Goal: Answer question/provide support

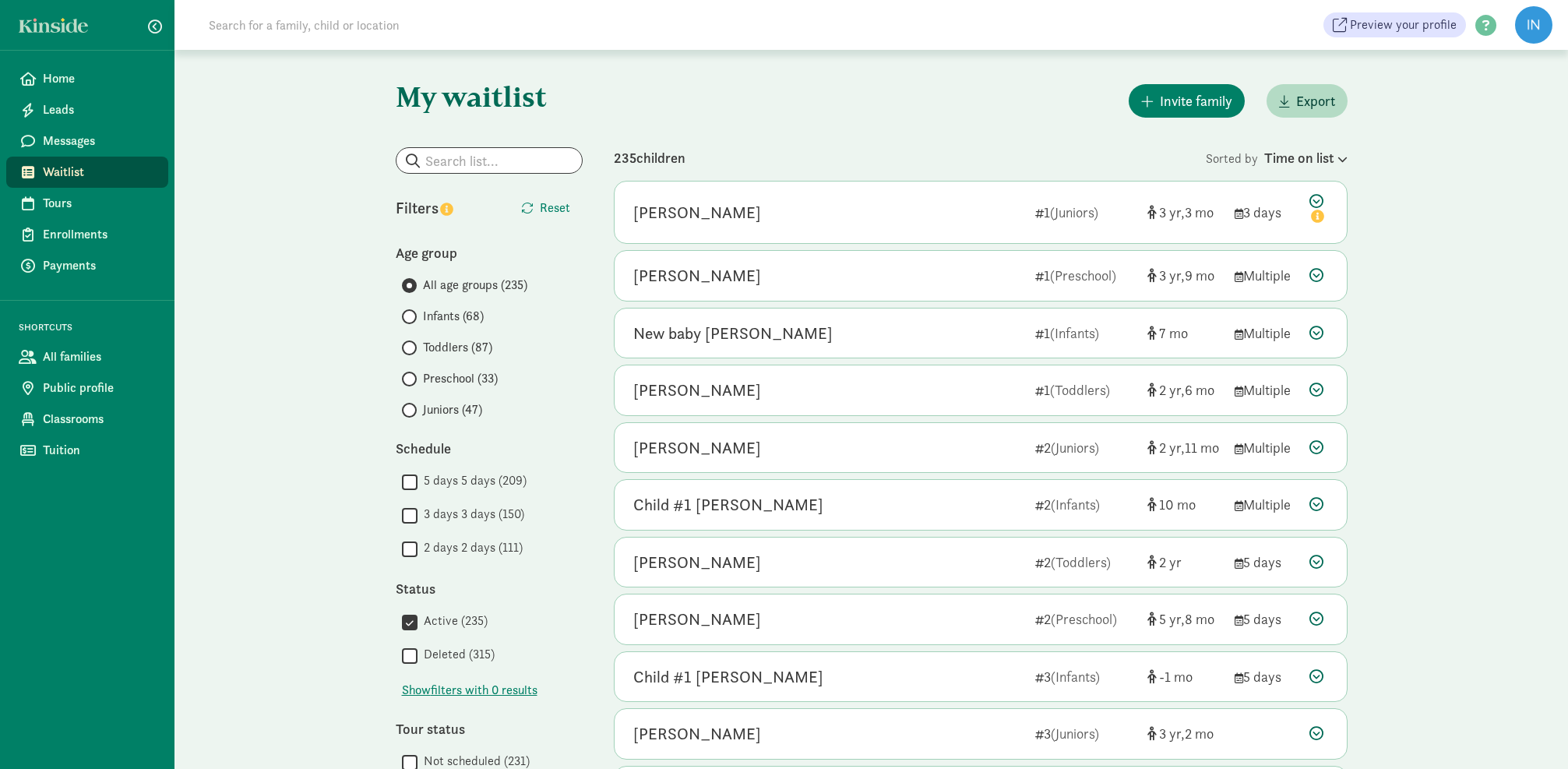
click at [409, 317] on input "Infants (68)" at bounding box center [407, 317] width 10 height 10
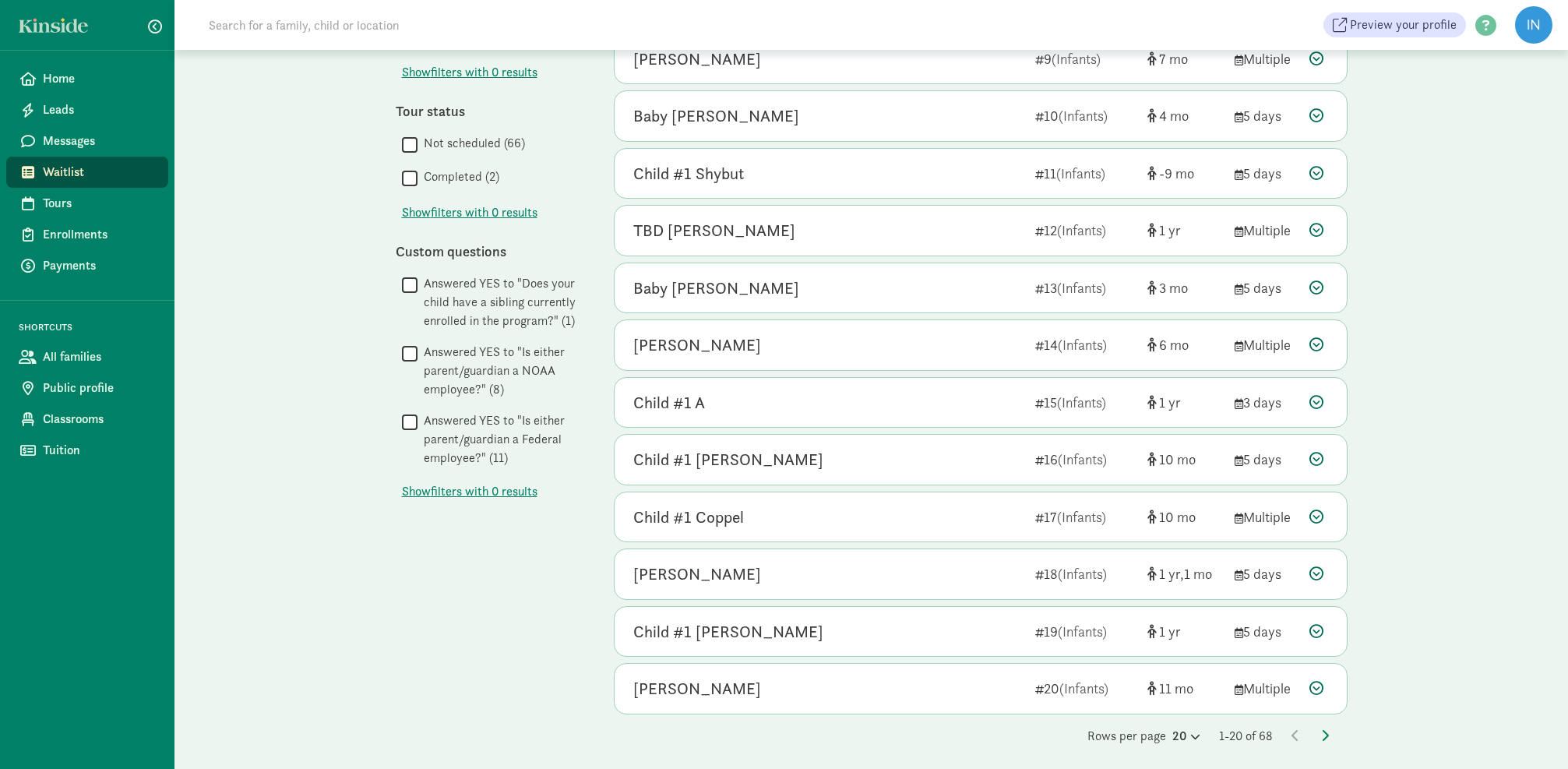
scroll to position [617, 0]
click at [1328, 730] on icon at bounding box center [1325, 736] width 8 height 12
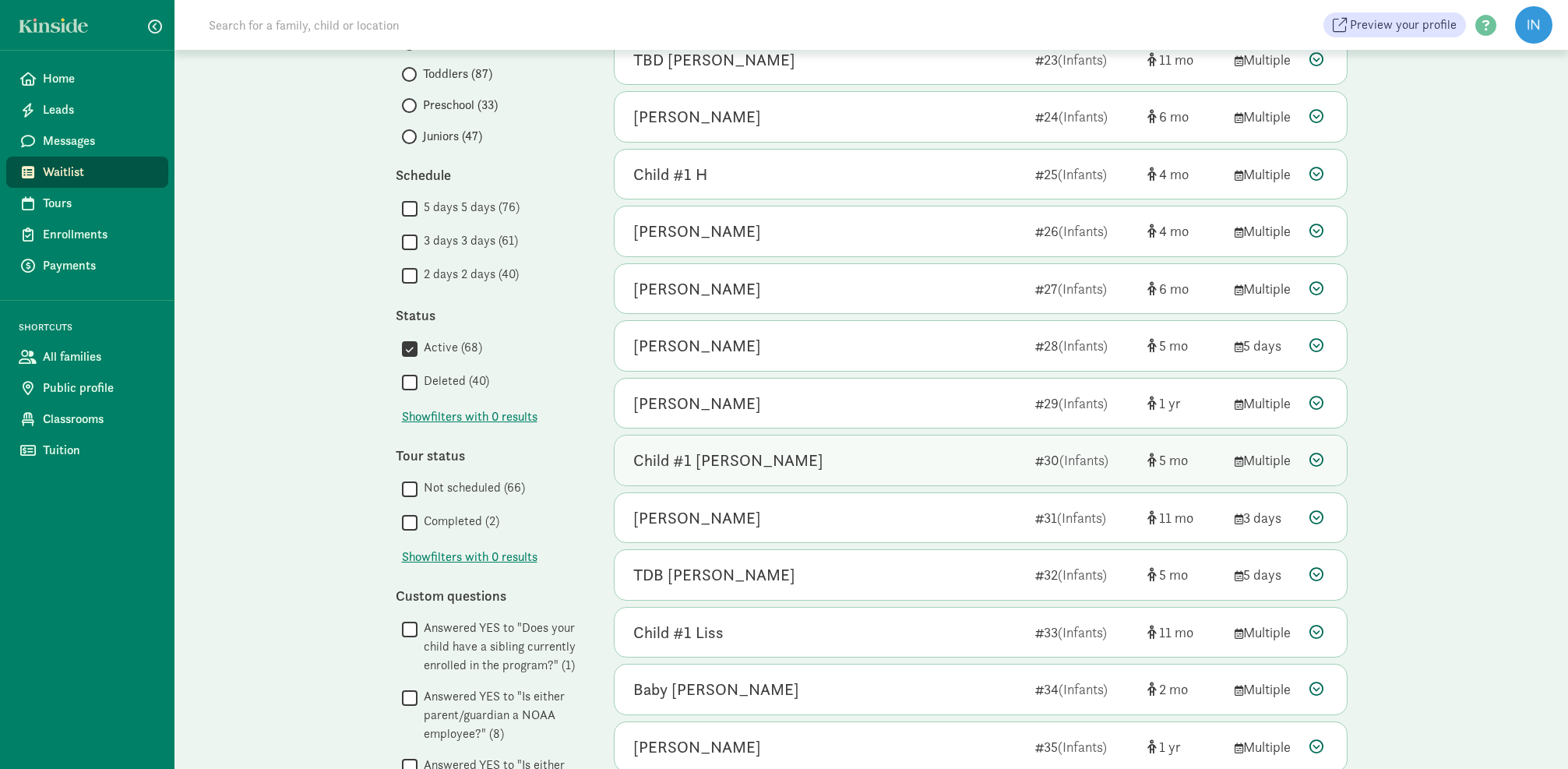
scroll to position [280, 0]
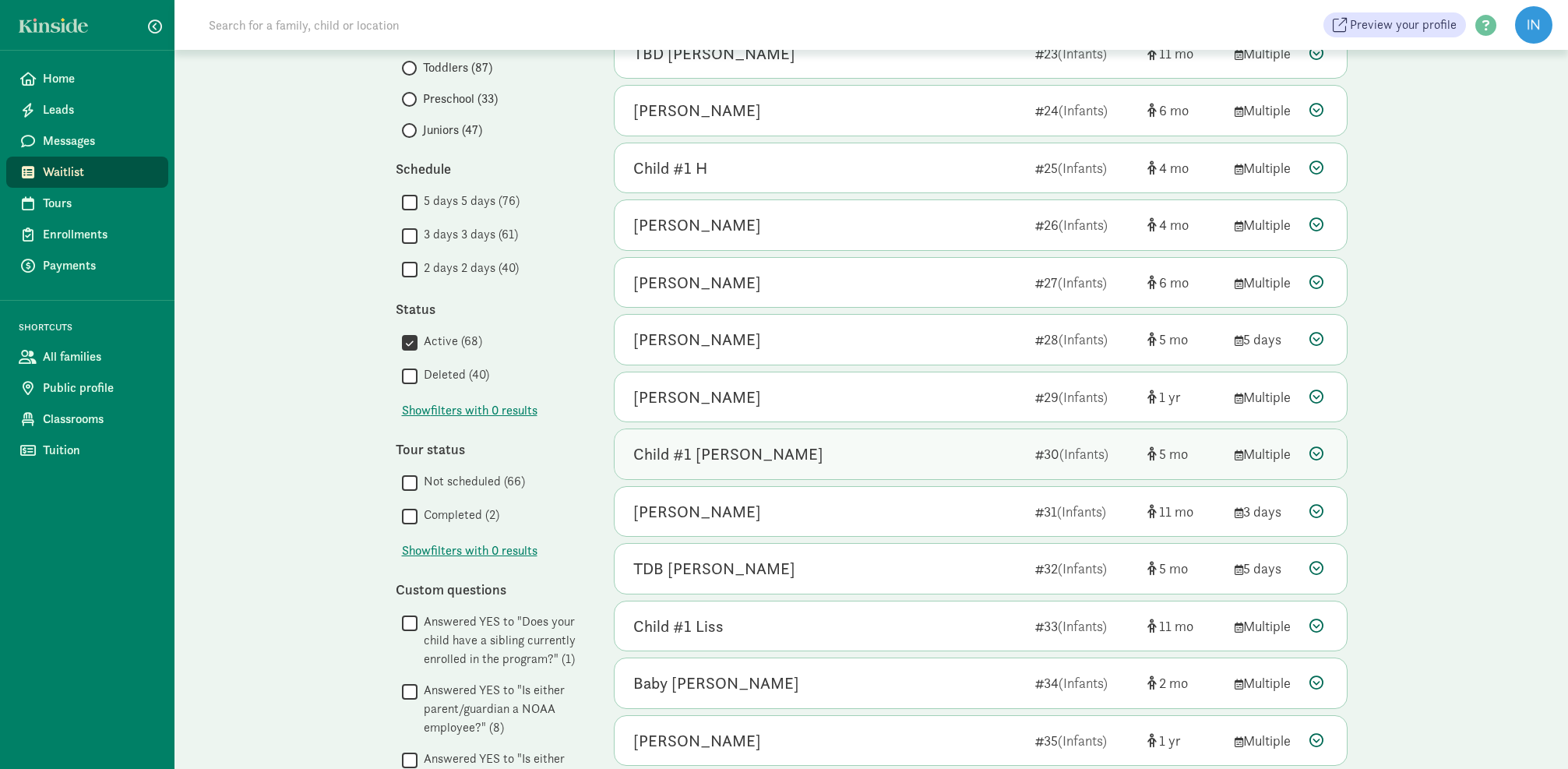
click at [1317, 450] on icon at bounding box center [1316, 453] width 14 height 14
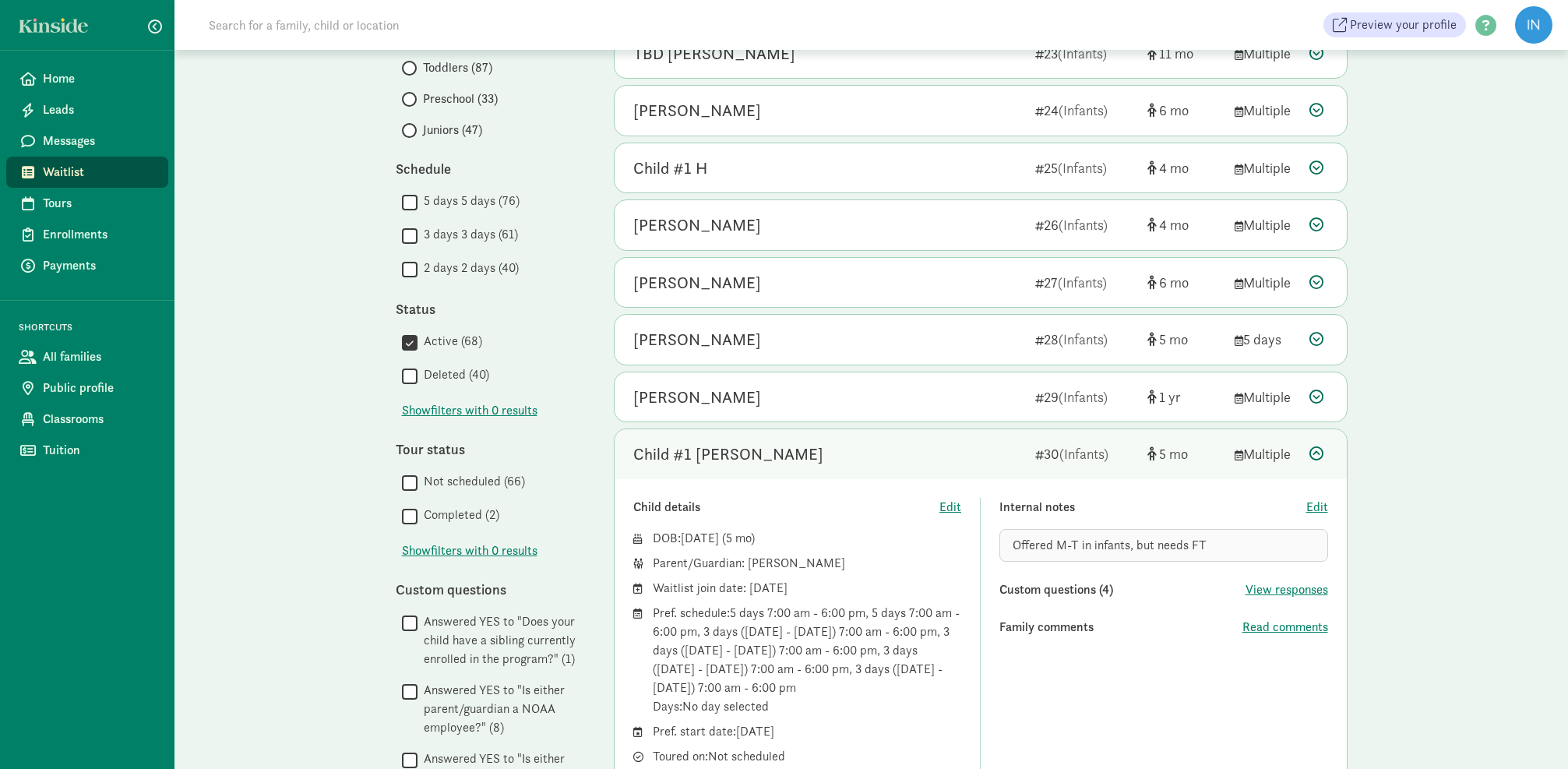
click at [1321, 449] on icon at bounding box center [1316, 453] width 14 height 14
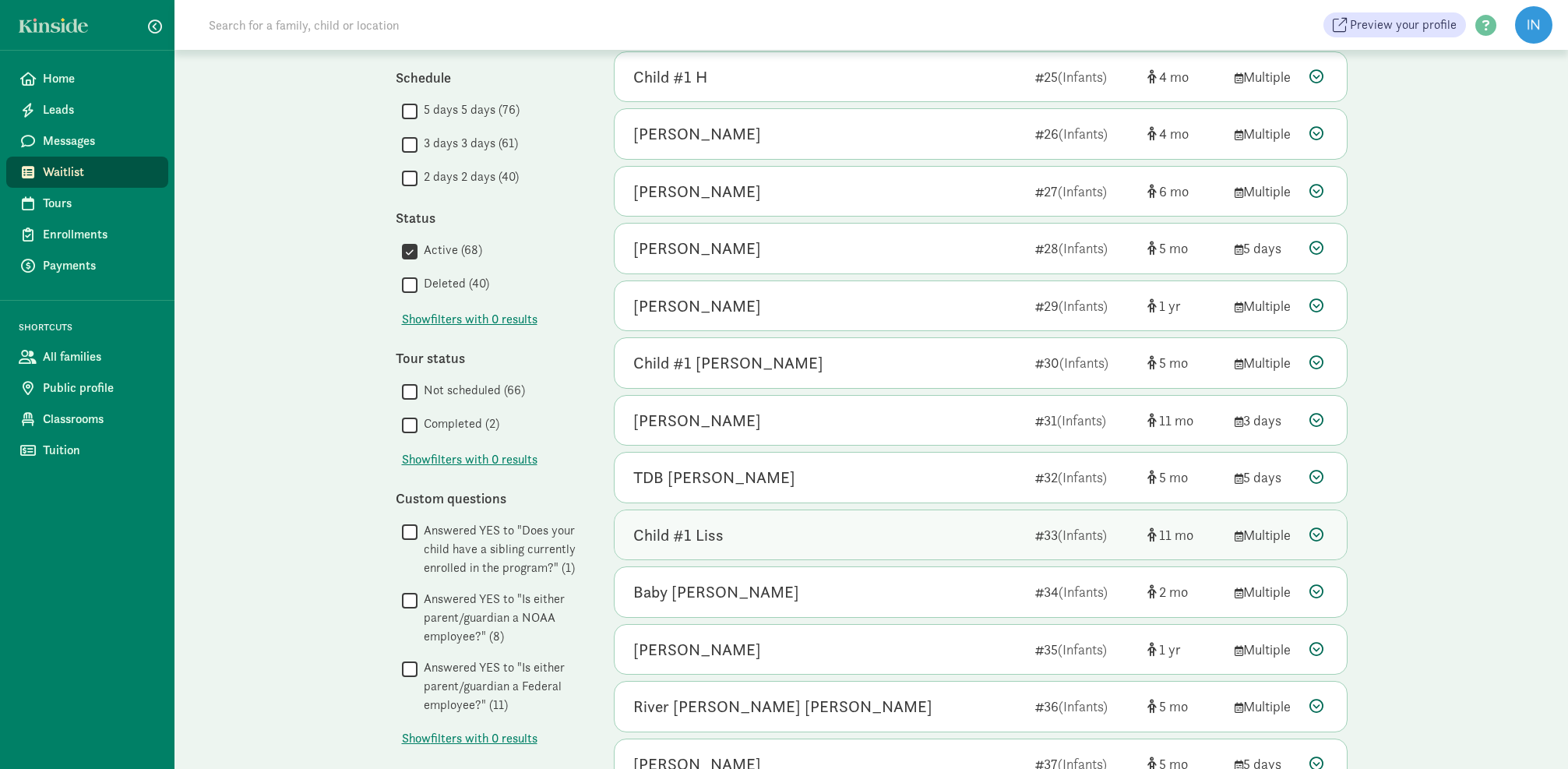
scroll to position [377, 0]
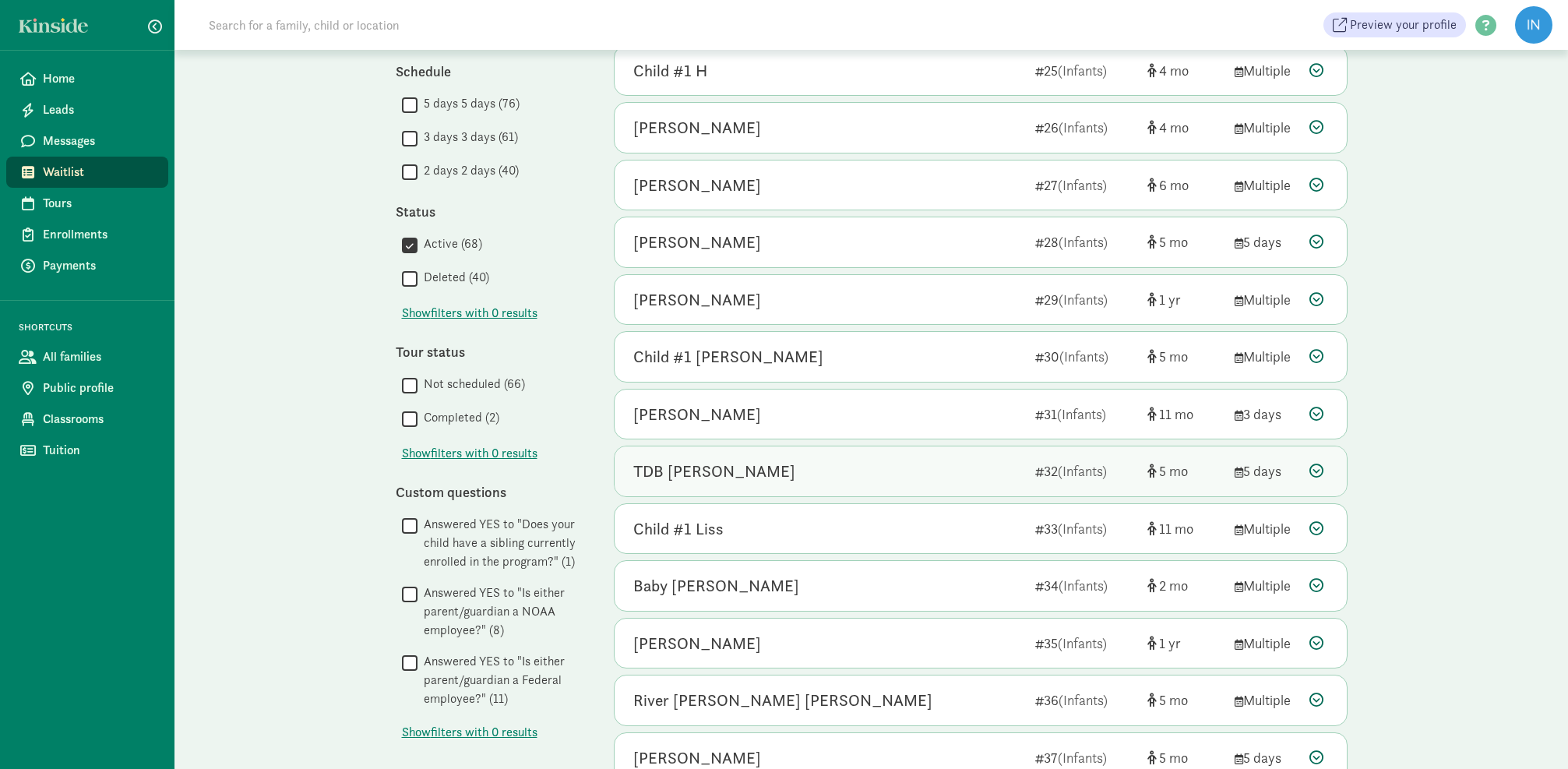
click at [1313, 464] on icon at bounding box center [1316, 470] width 14 height 14
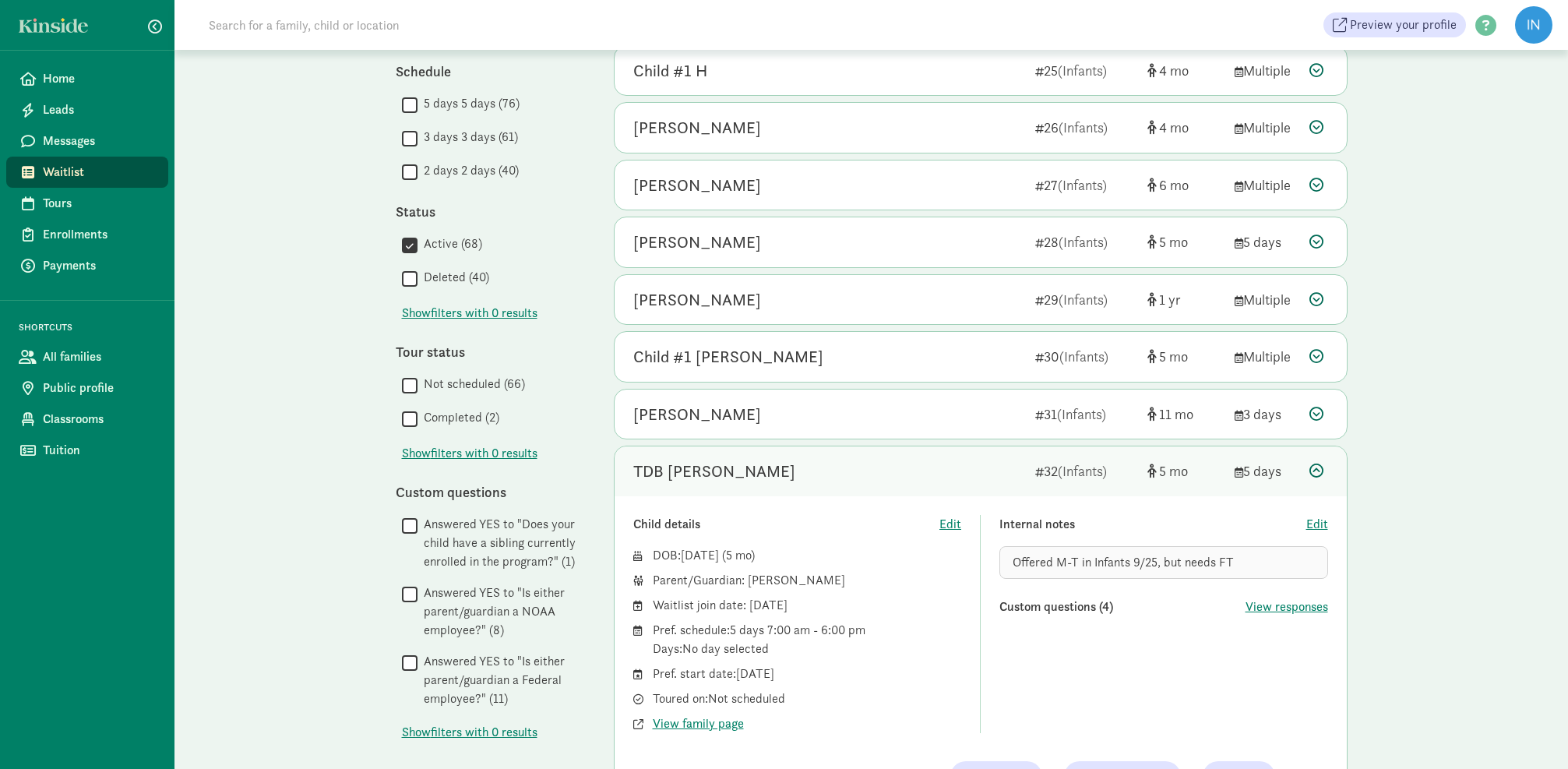
click at [1320, 464] on icon at bounding box center [1316, 470] width 14 height 14
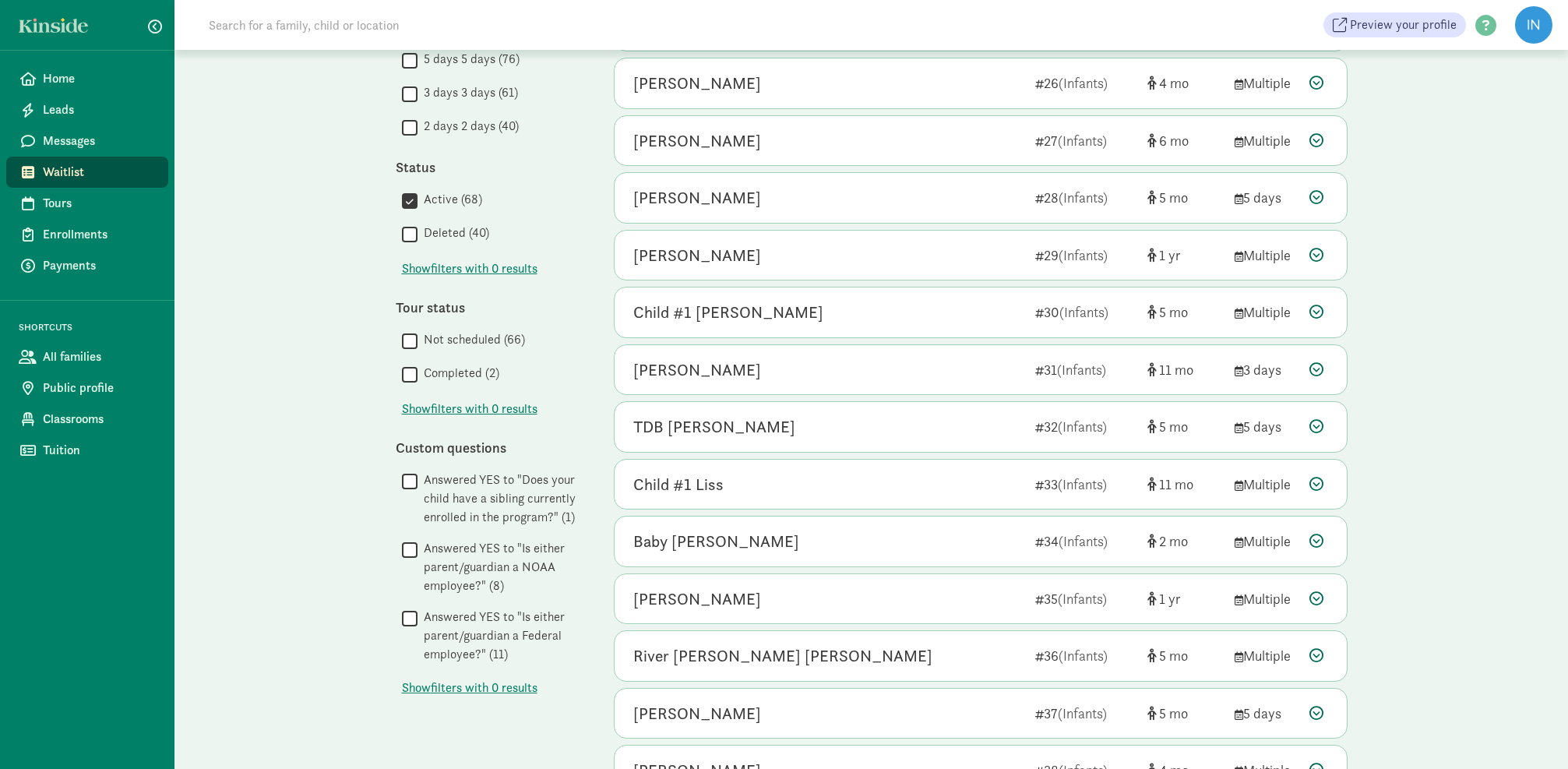
scroll to position [422, 0]
click at [1314, 307] on icon at bounding box center [1316, 311] width 14 height 14
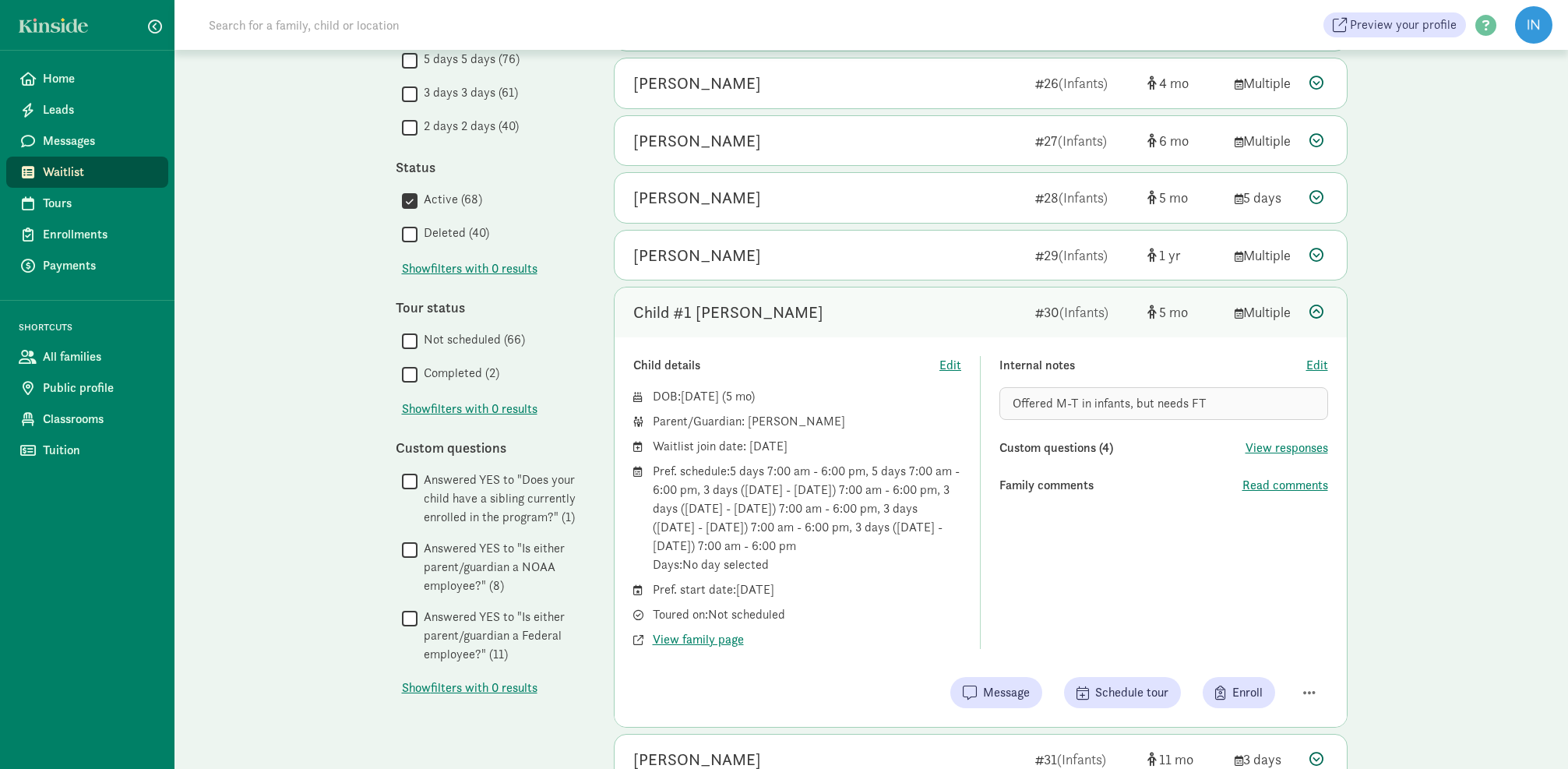
click at [1312, 308] on icon at bounding box center [1316, 311] width 14 height 14
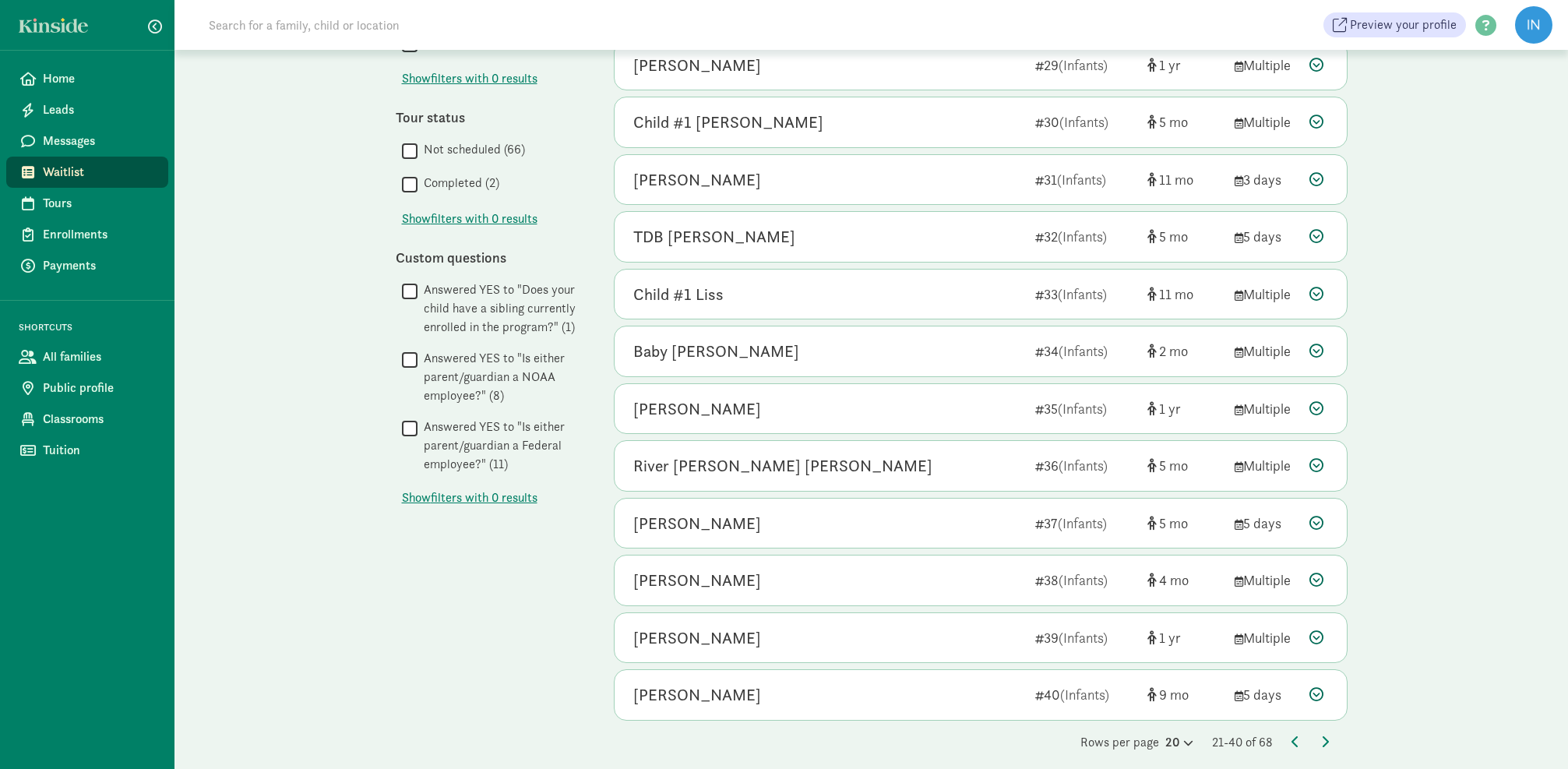
scroll to position [613, 0]
click at [1317, 347] on icon at bounding box center [1316, 349] width 14 height 14
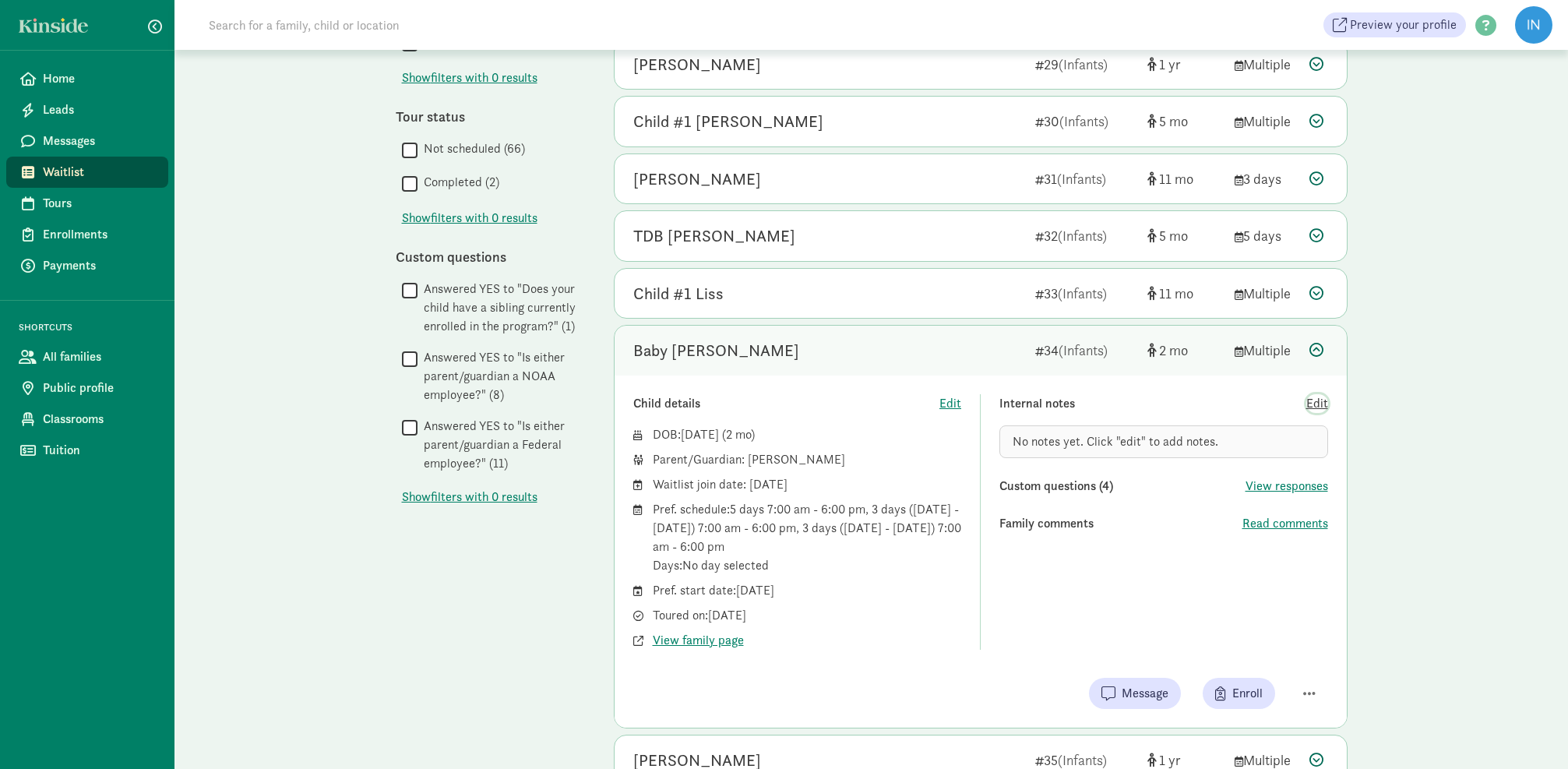
click at [1319, 396] on span "Edit" at bounding box center [1317, 403] width 22 height 19
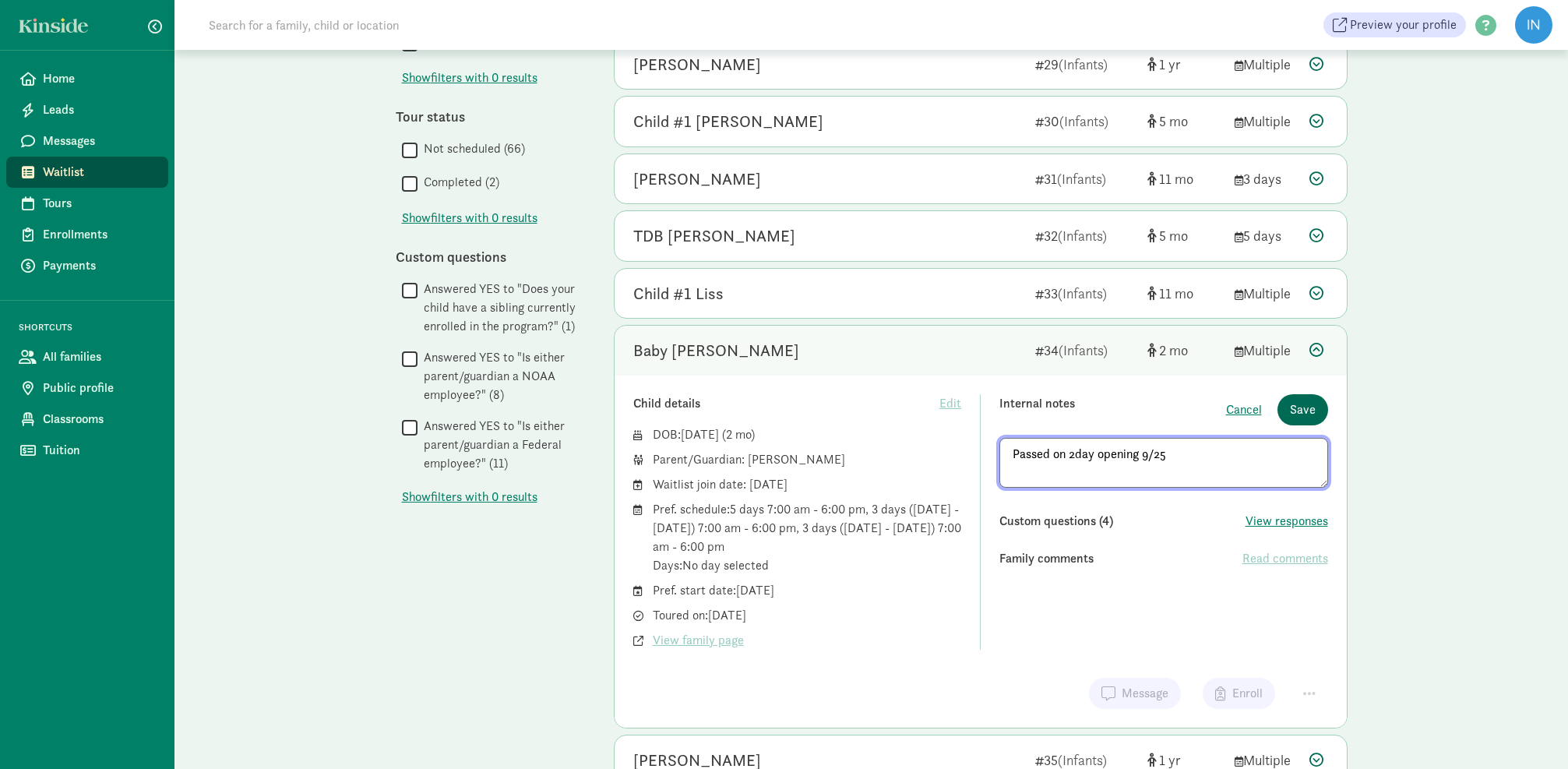
type textarea "Passed on 2day opening 9/25"
click at [1303, 411] on span "Save" at bounding box center [1303, 409] width 26 height 19
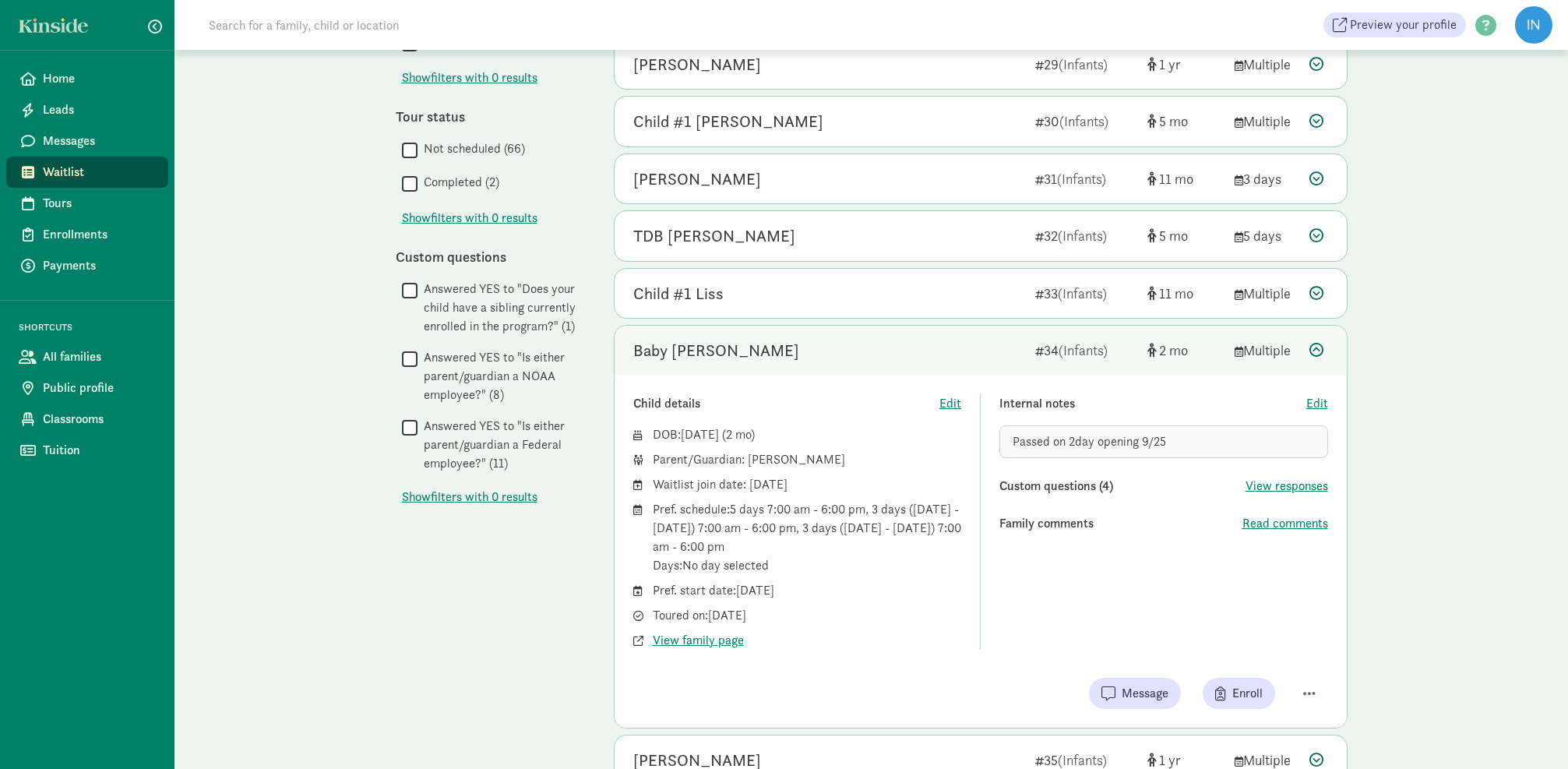
click at [1319, 344] on icon at bounding box center [1316, 349] width 14 height 14
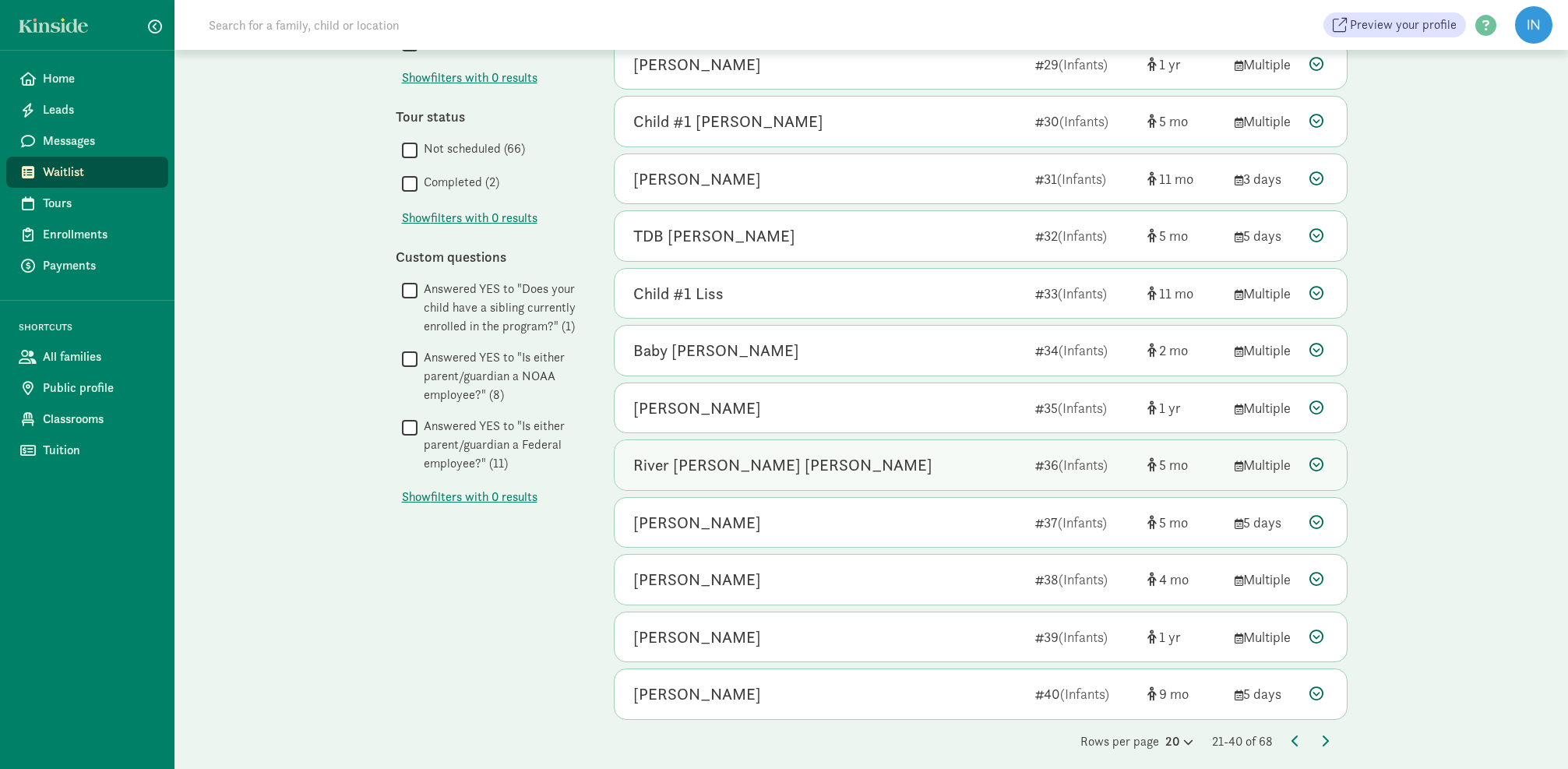
click at [1316, 458] on icon at bounding box center [1316, 464] width 14 height 14
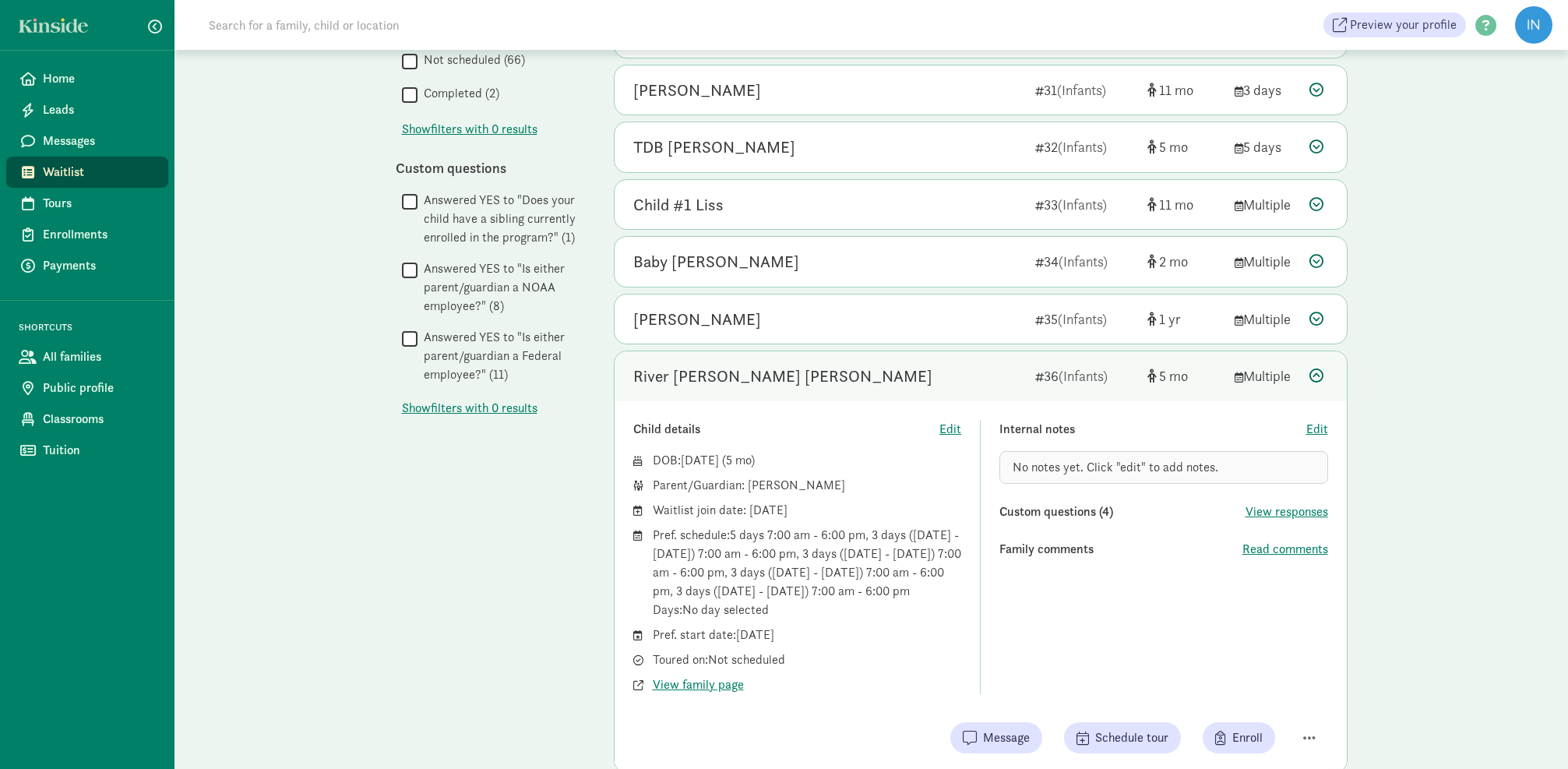
scroll to position [705, 0]
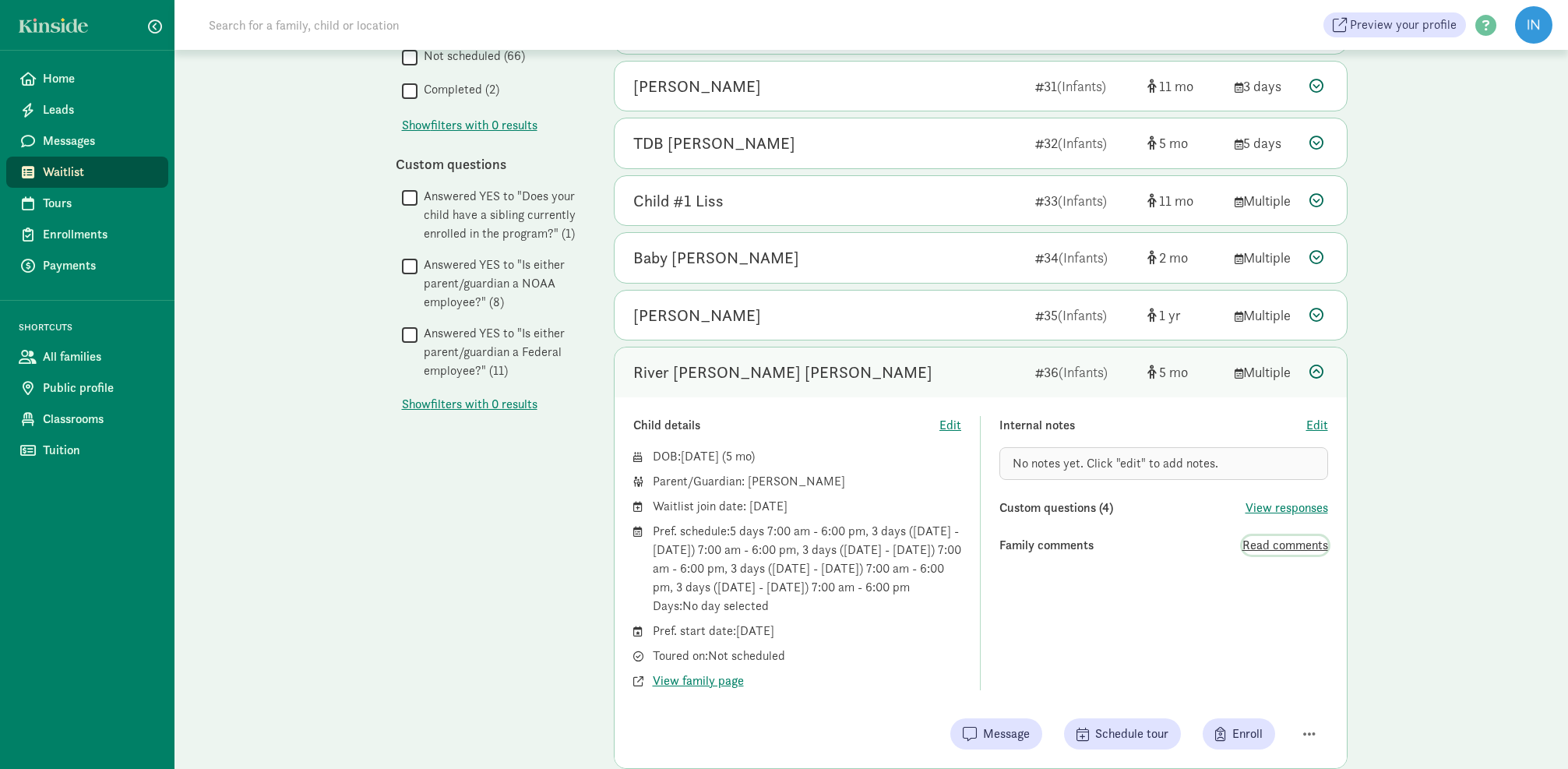
click at [1257, 541] on span "Read comments" at bounding box center [1285, 545] width 85 height 19
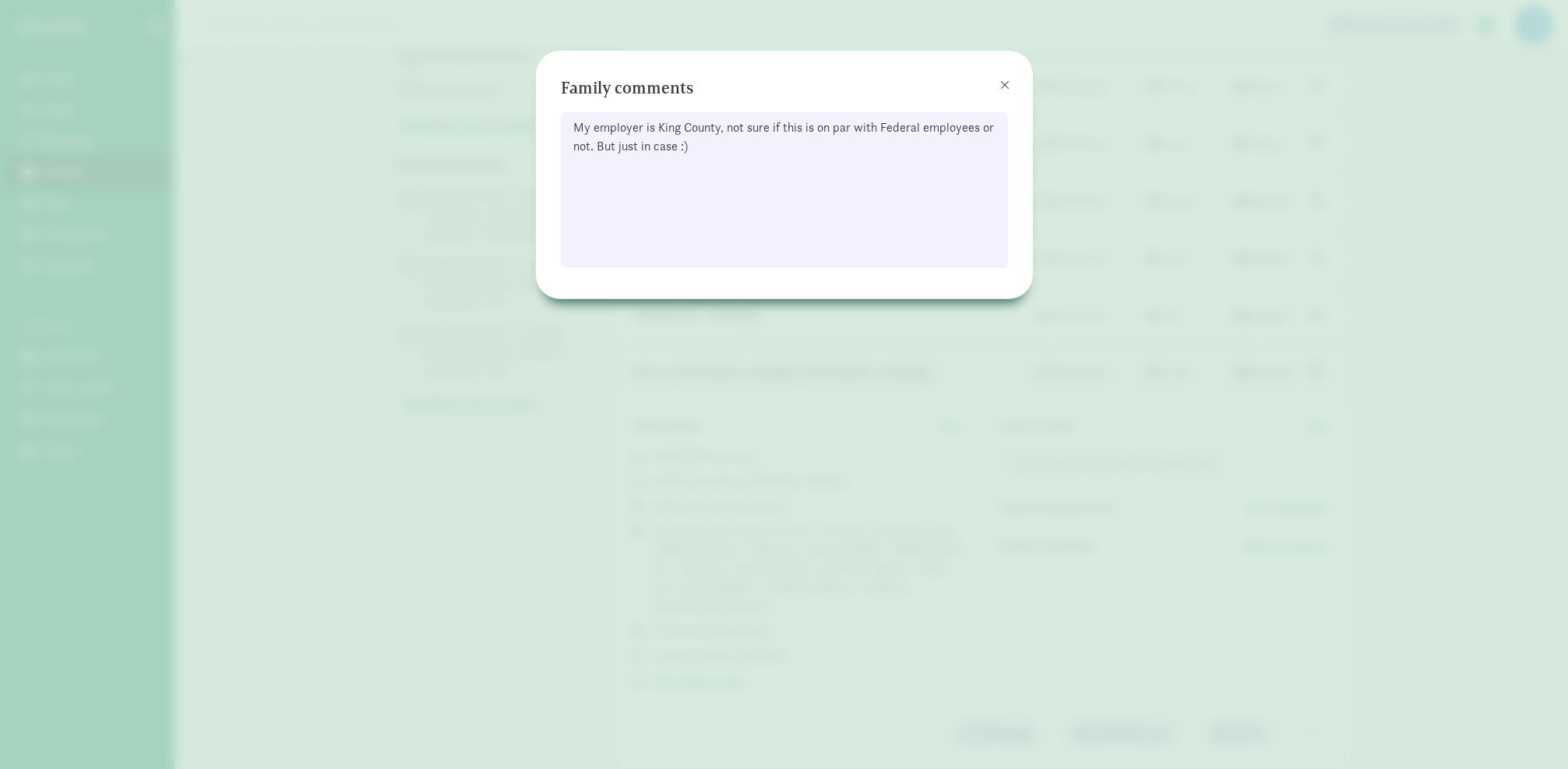
click at [1005, 83] on span at bounding box center [1005, 85] width 10 height 12
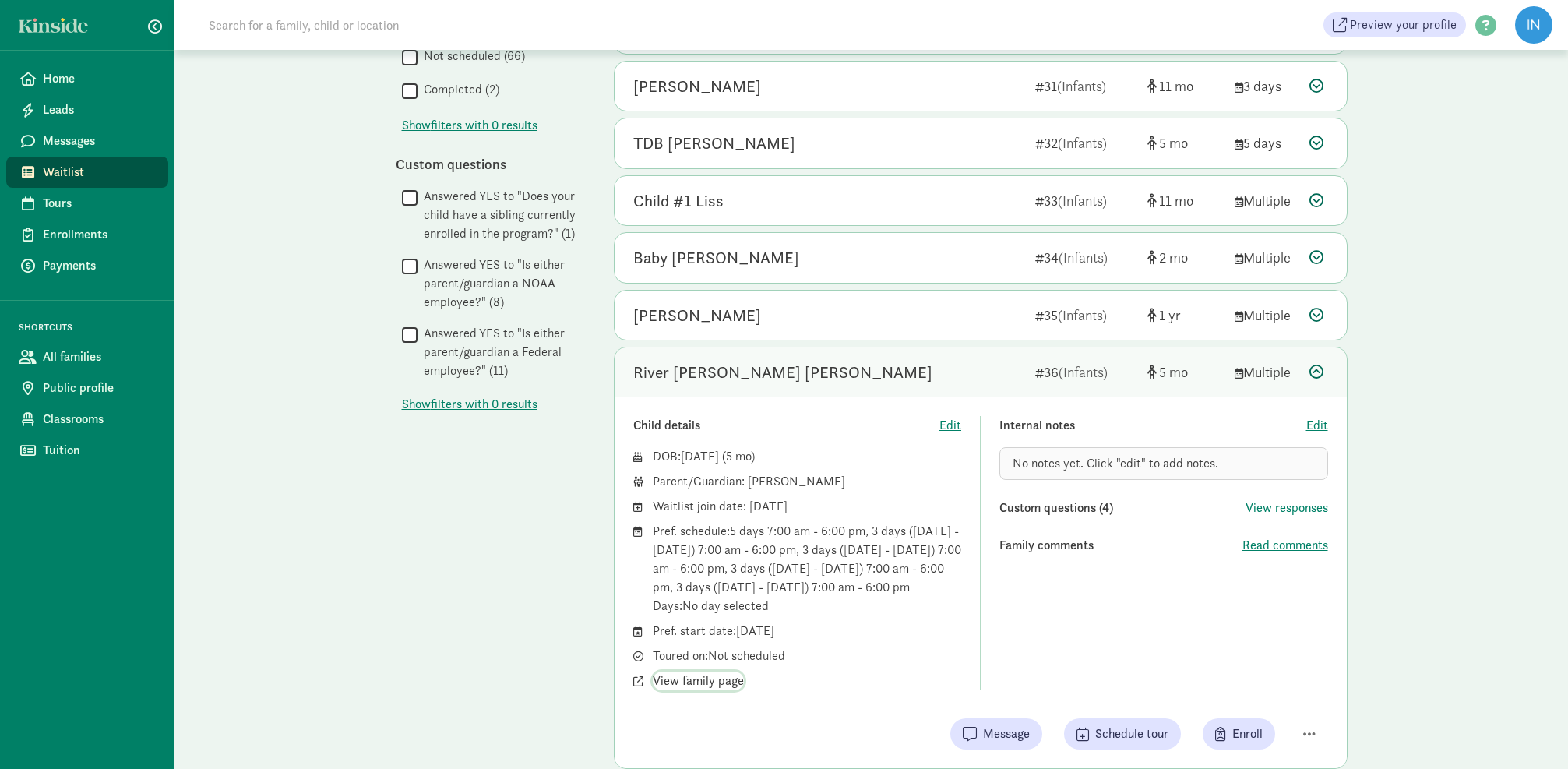
click at [711, 691] on span "View family page" at bounding box center [698, 680] width 91 height 19
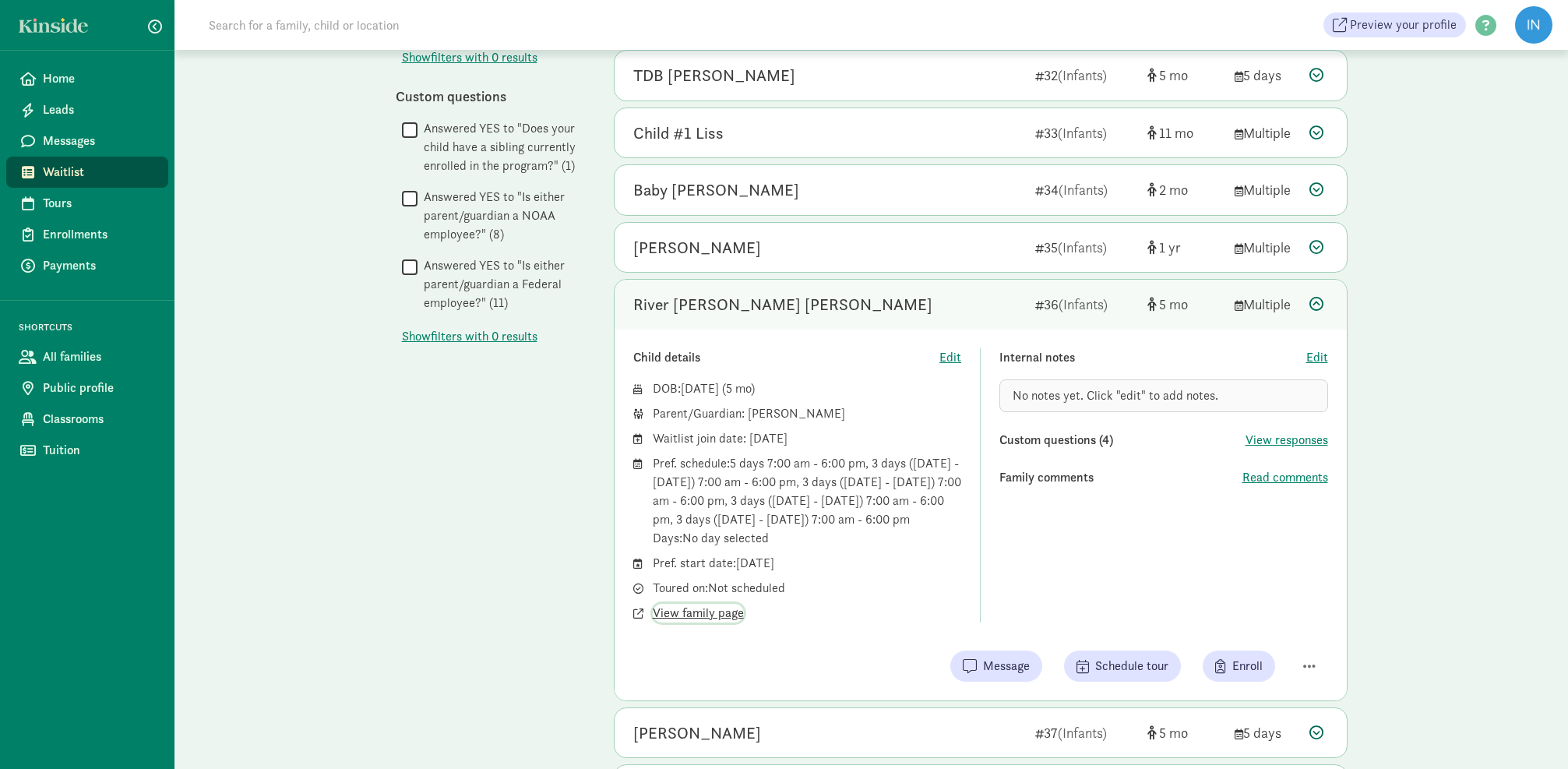
scroll to position [776, 0]
click at [1319, 295] on icon at bounding box center [1316, 300] width 14 height 14
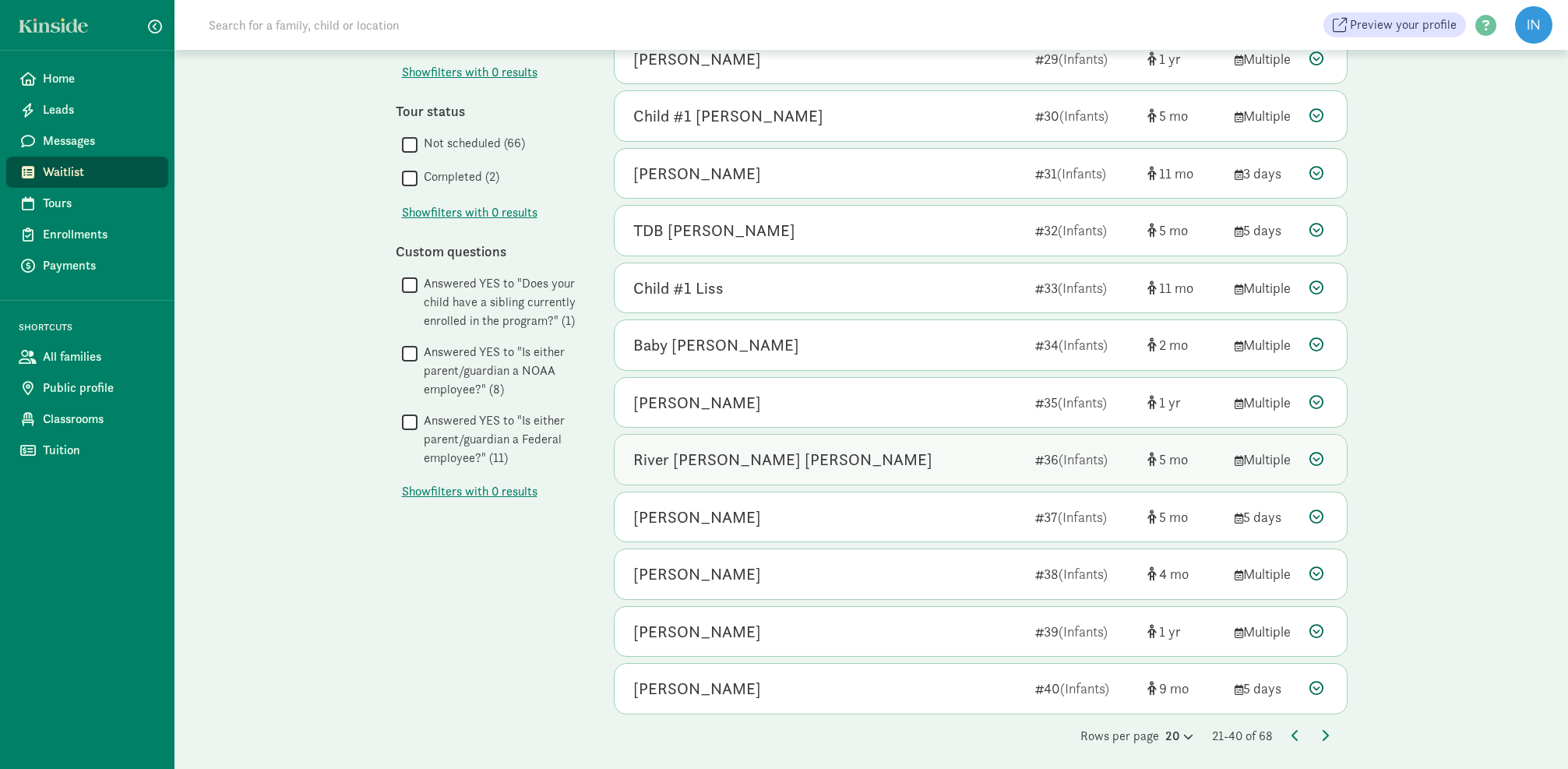
scroll to position [617, 0]
click at [1312, 453] on icon at bounding box center [1316, 459] width 14 height 14
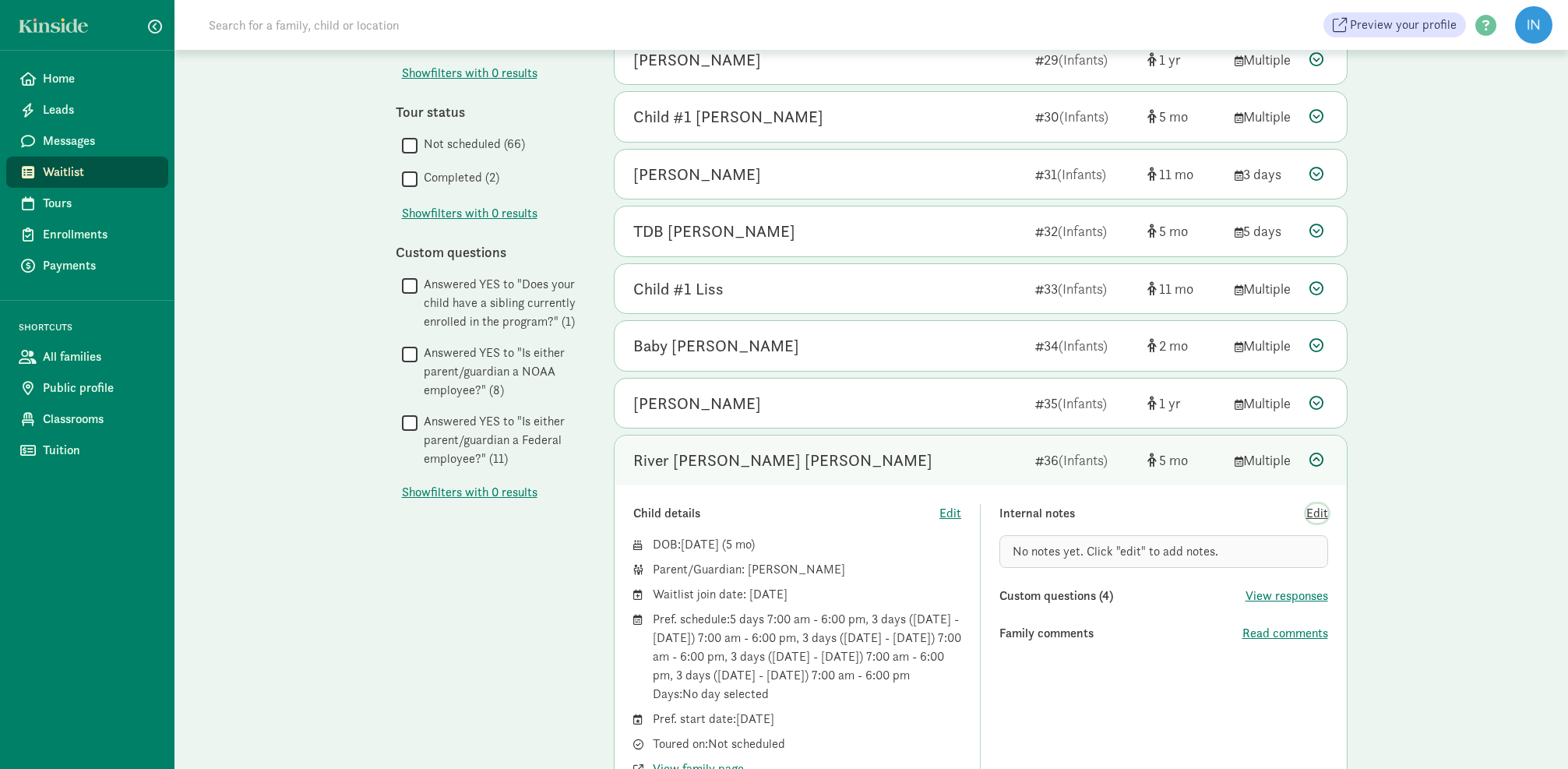
click at [1322, 505] on span "Edit" at bounding box center [1317, 513] width 22 height 19
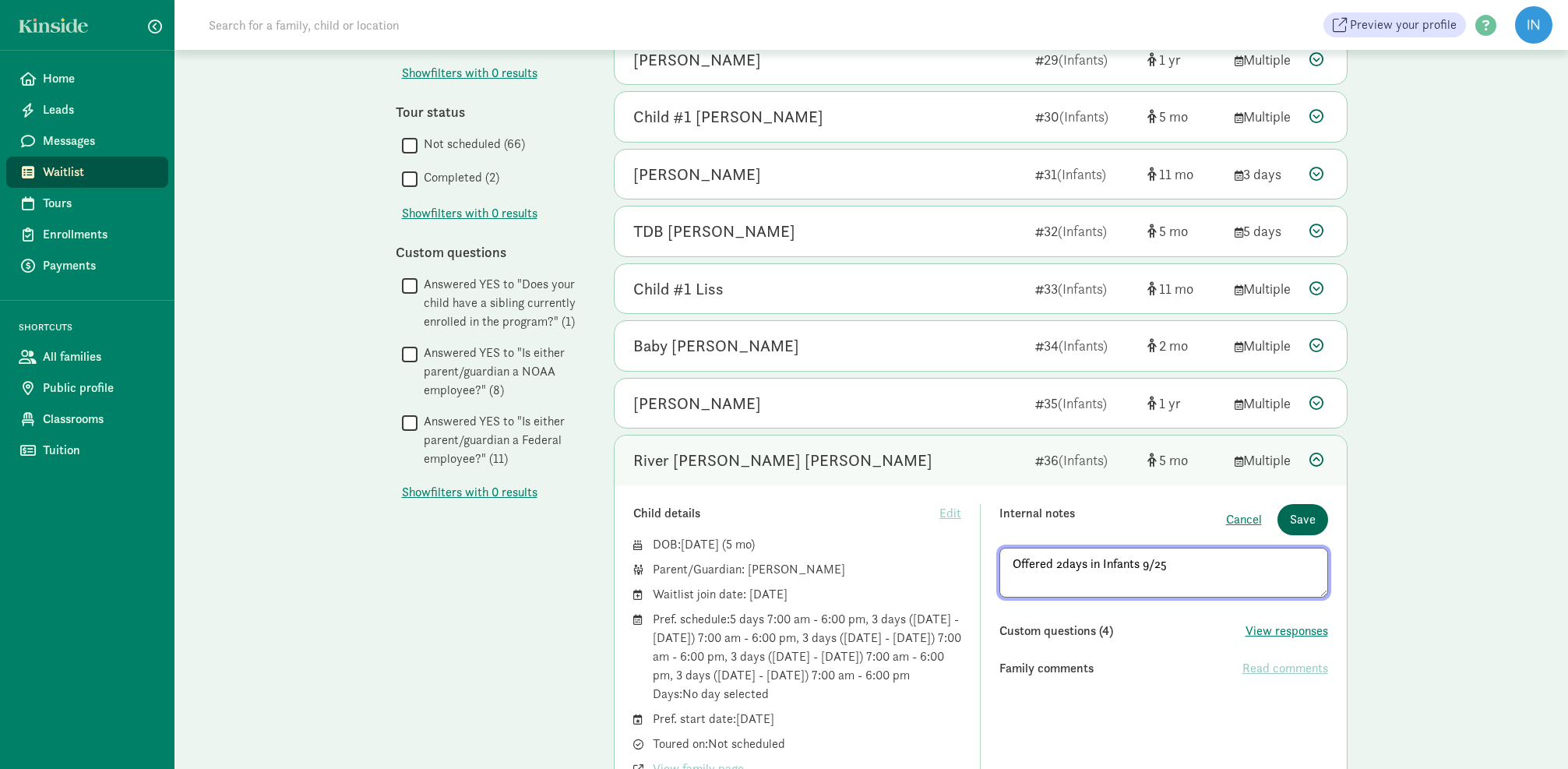
type textarea "Offered 2days in Infants 9/25"
click at [1302, 510] on span "Save" at bounding box center [1303, 519] width 26 height 19
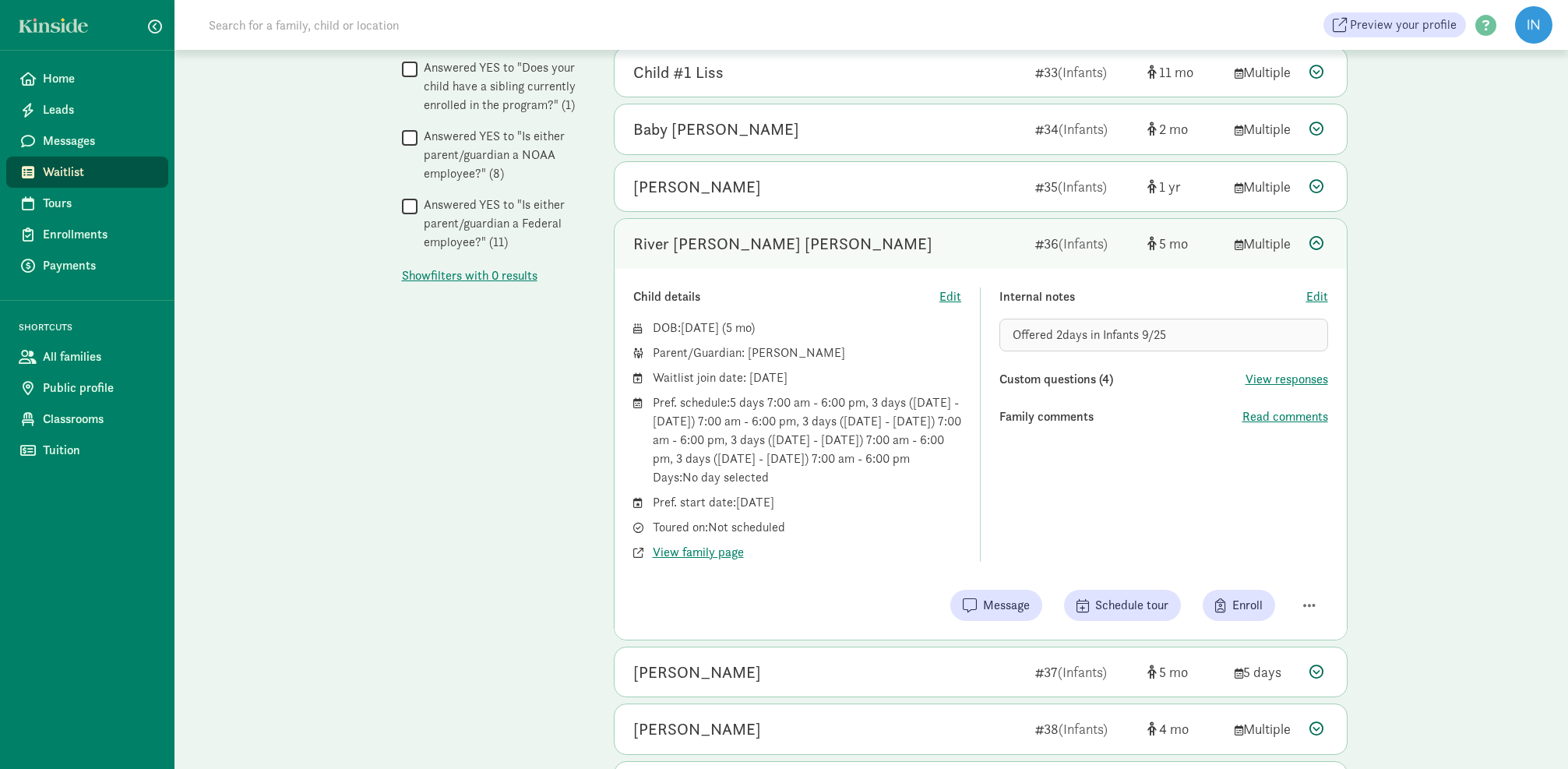
scroll to position [841, 0]
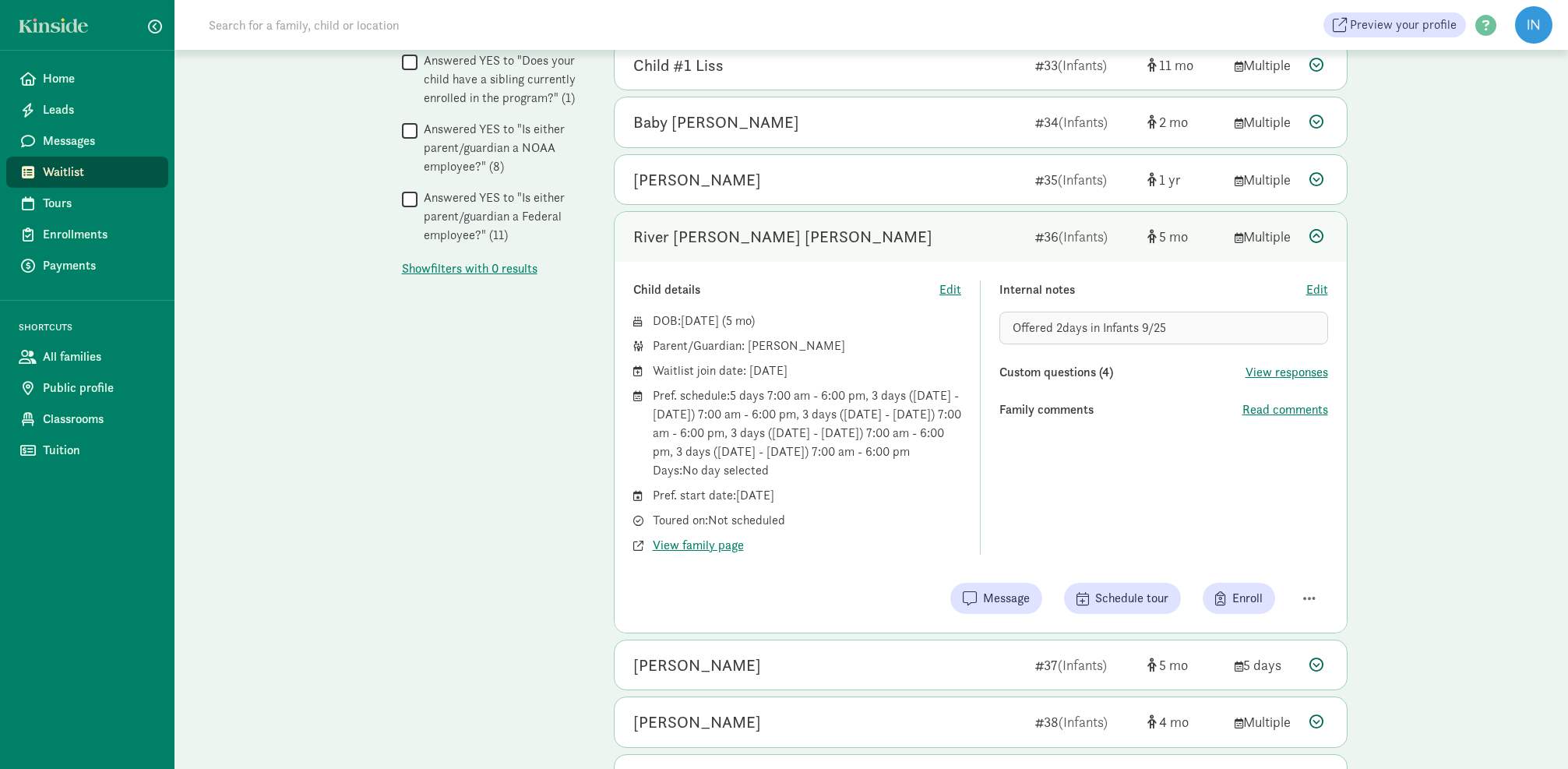
click at [1320, 231] on icon at bounding box center [1316, 235] width 14 height 14
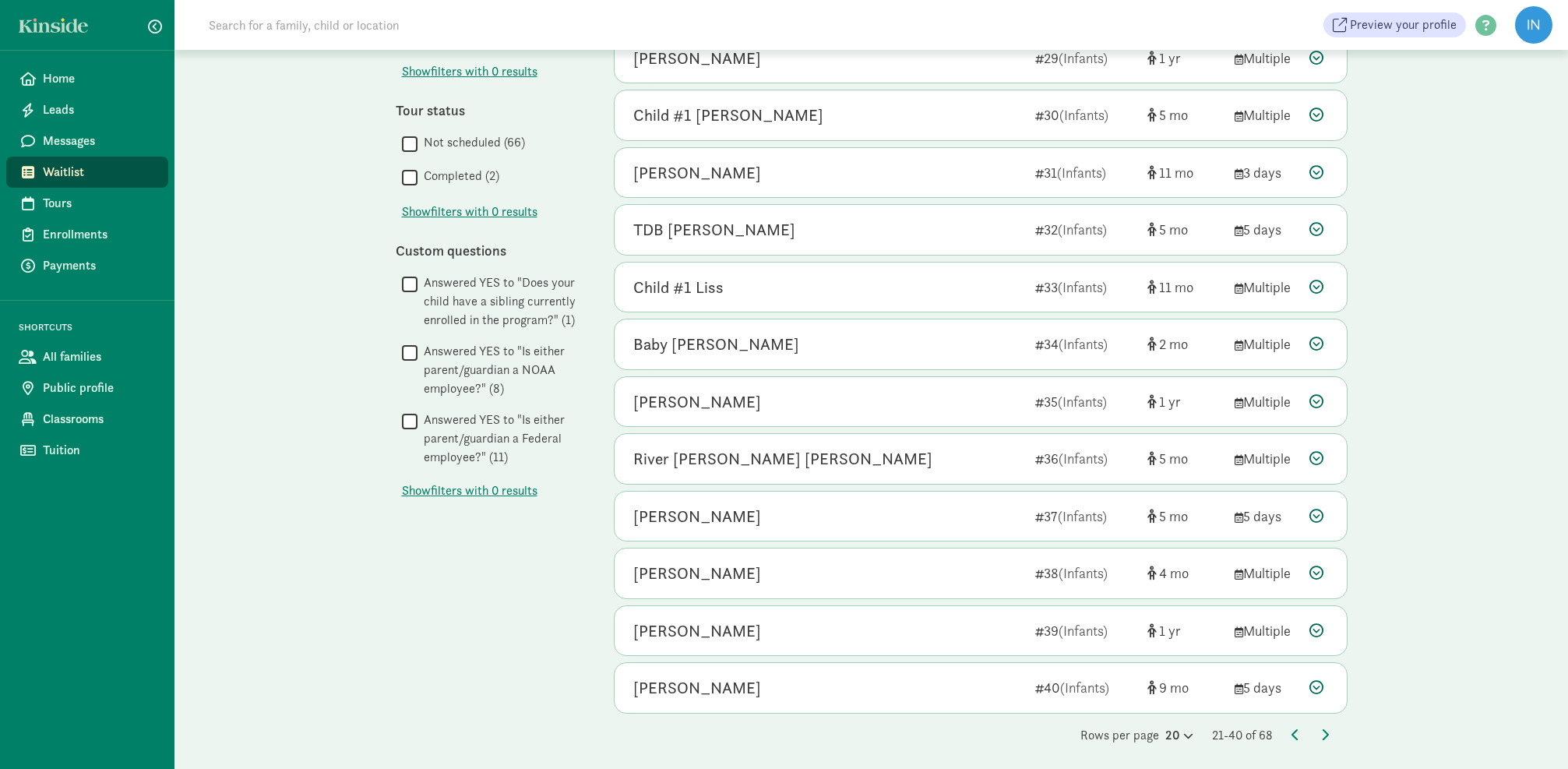
scroll to position [617, 0]
click at [1317, 512] on icon at bounding box center [1316, 517] width 14 height 14
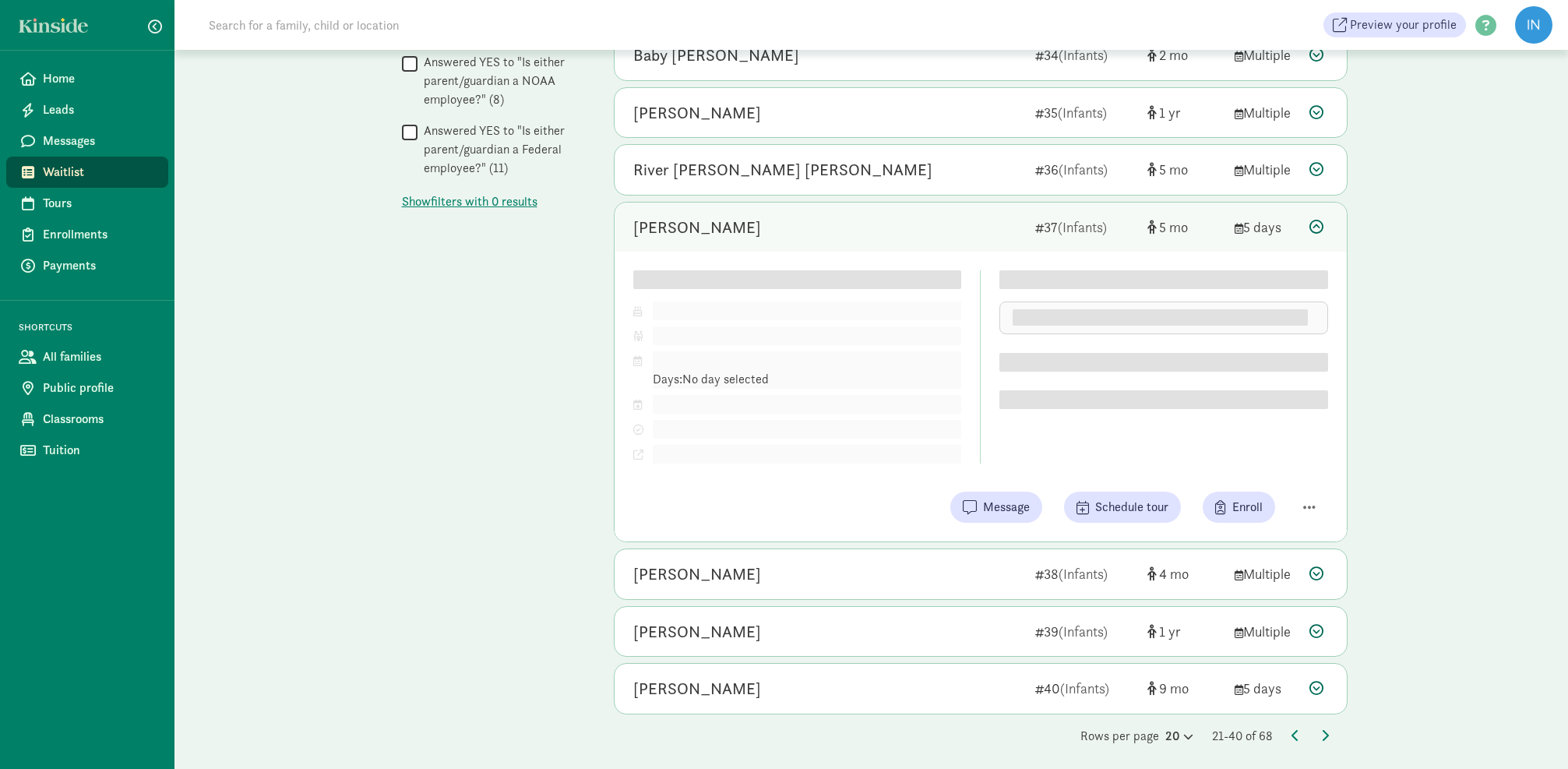
scroll to position [907, 0]
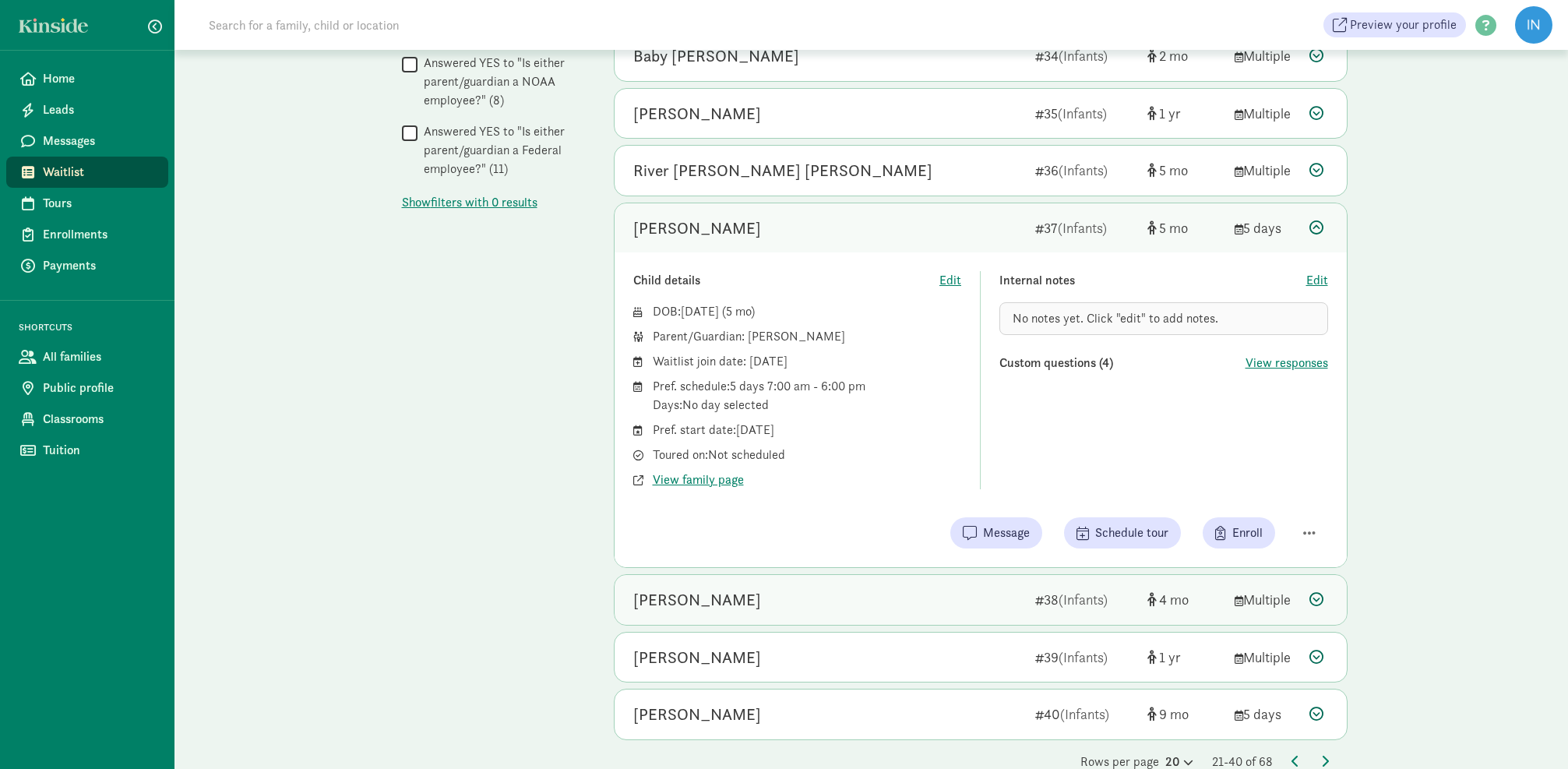
click at [1316, 594] on icon at bounding box center [1316, 599] width 14 height 14
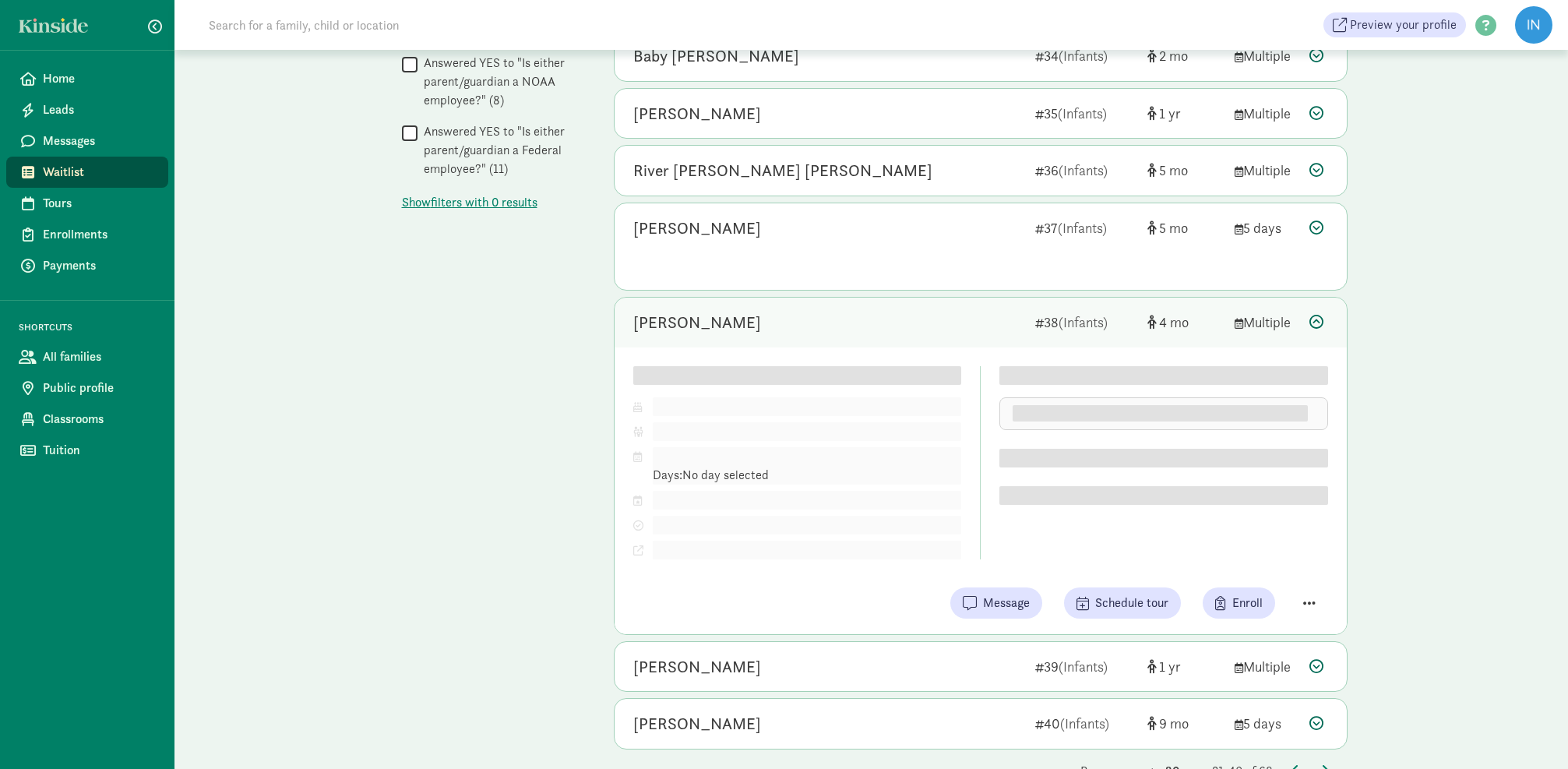
scroll to position [904, 0]
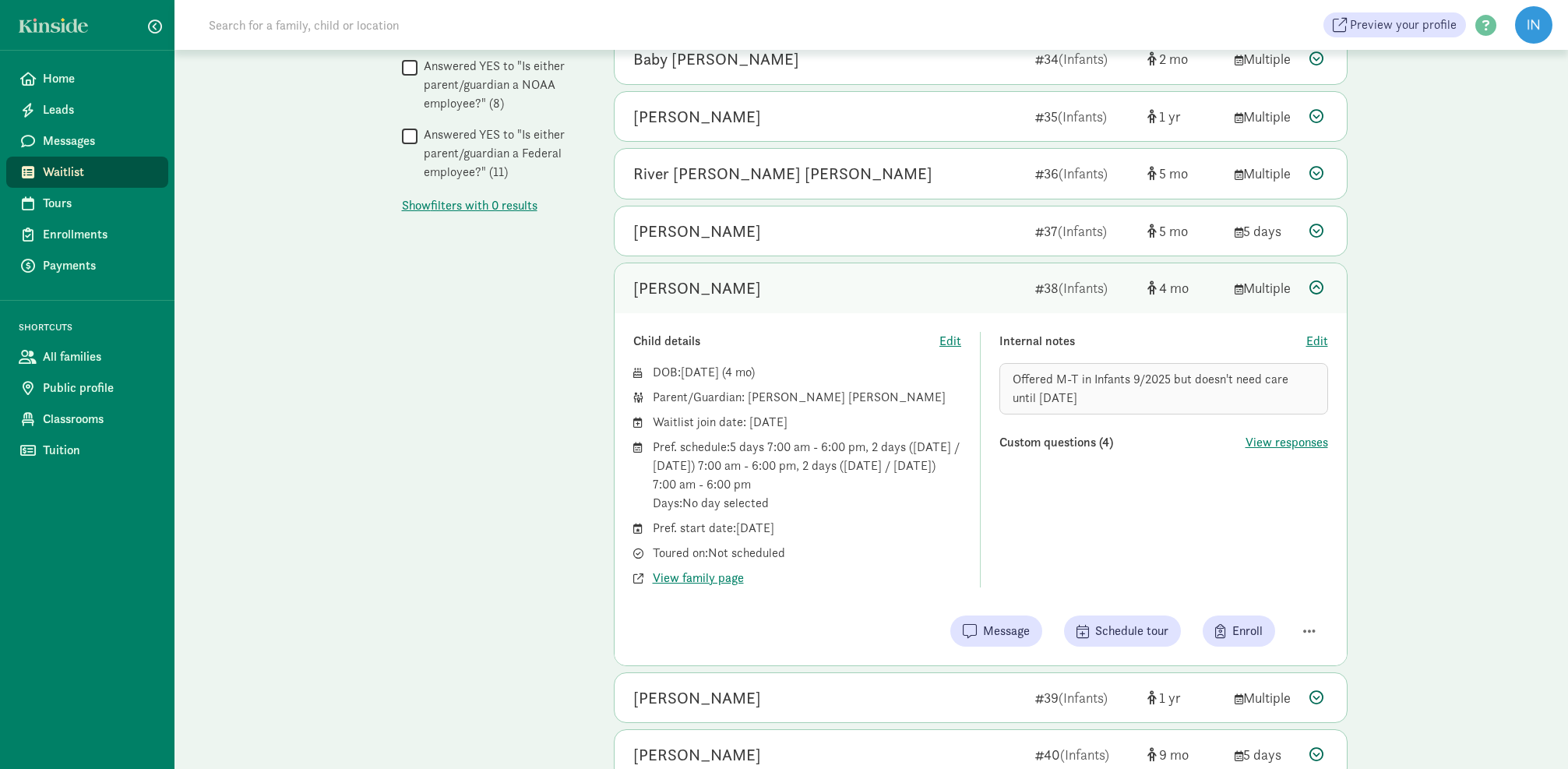
click at [1318, 281] on icon at bounding box center [1316, 287] width 14 height 14
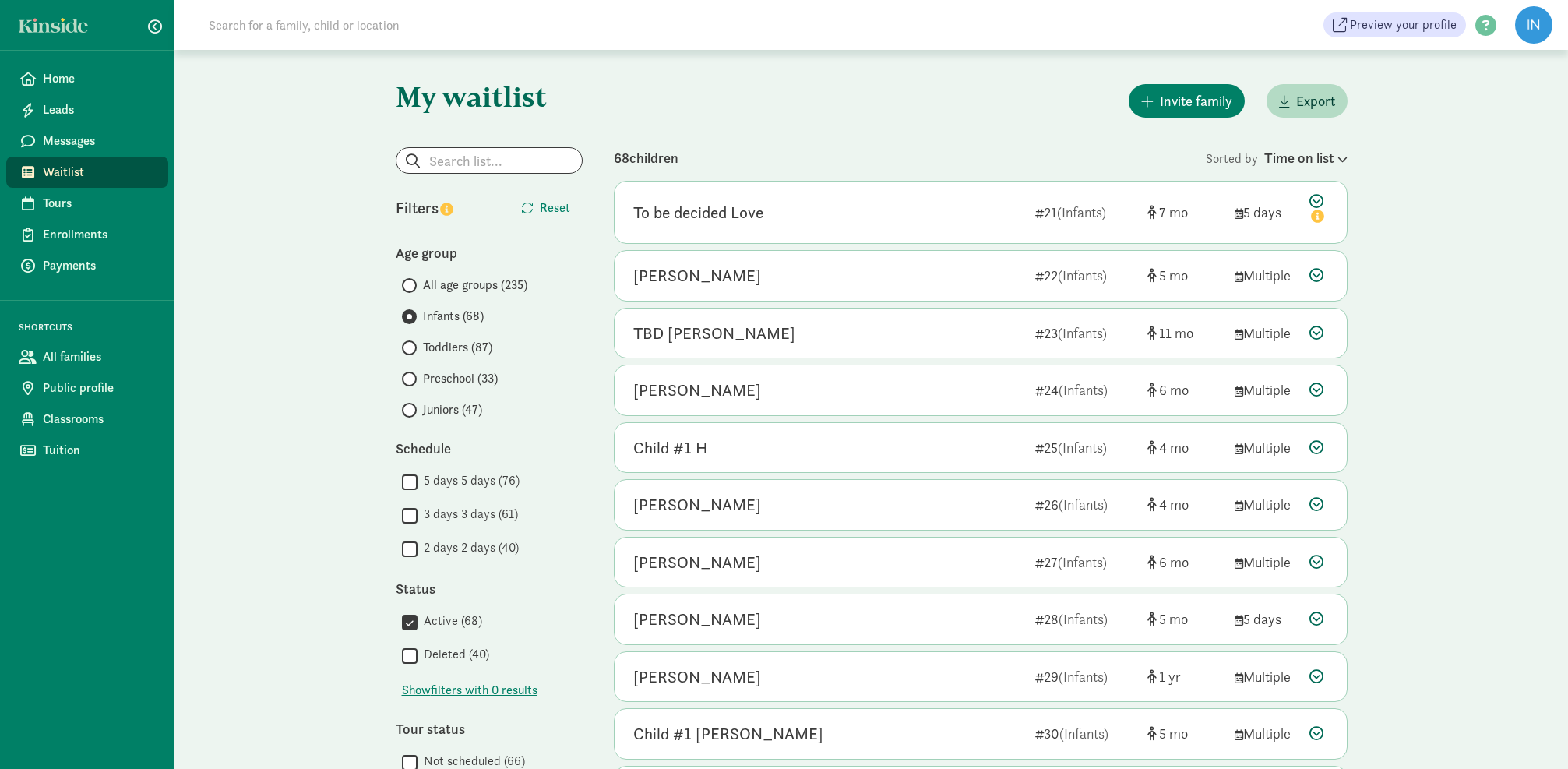
scroll to position [0, 0]
click at [411, 345] on span at bounding box center [409, 347] width 15 height 15
click at [411, 345] on input "Toddlers (87)" at bounding box center [407, 347] width 10 height 10
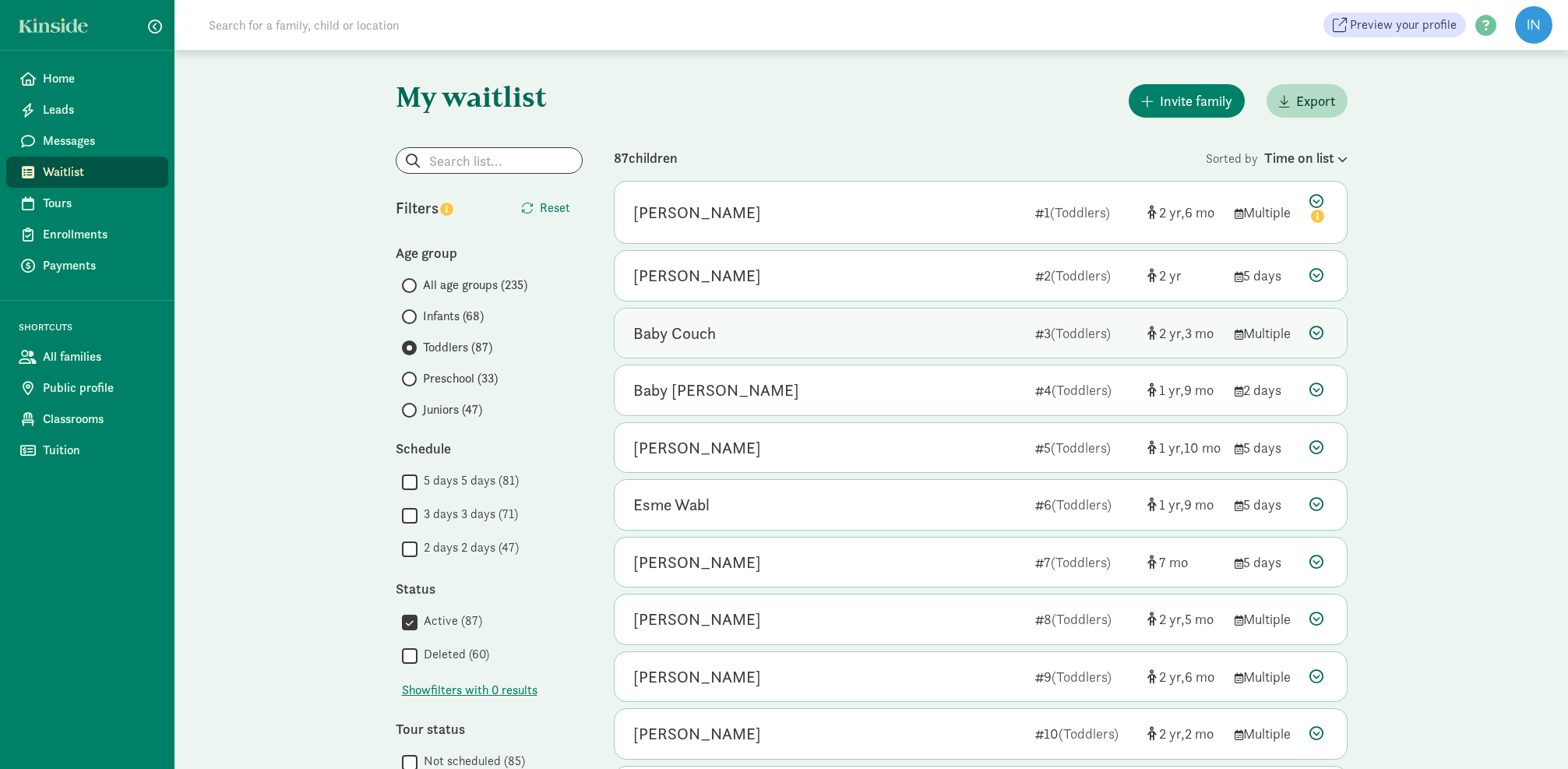
click at [1314, 331] on icon at bounding box center [1316, 332] width 14 height 14
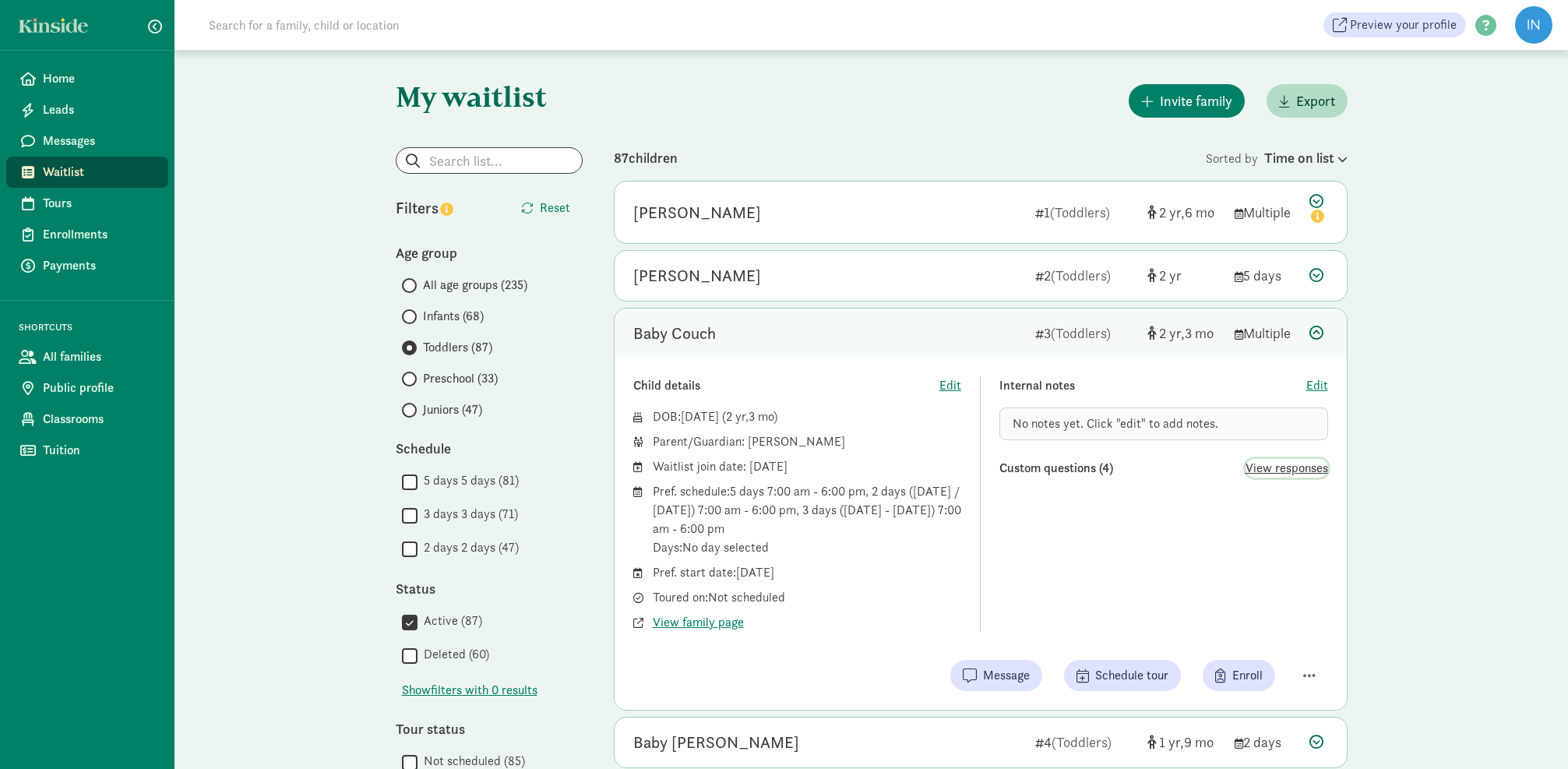
click at [1285, 465] on span "View responses" at bounding box center [1287, 468] width 82 height 19
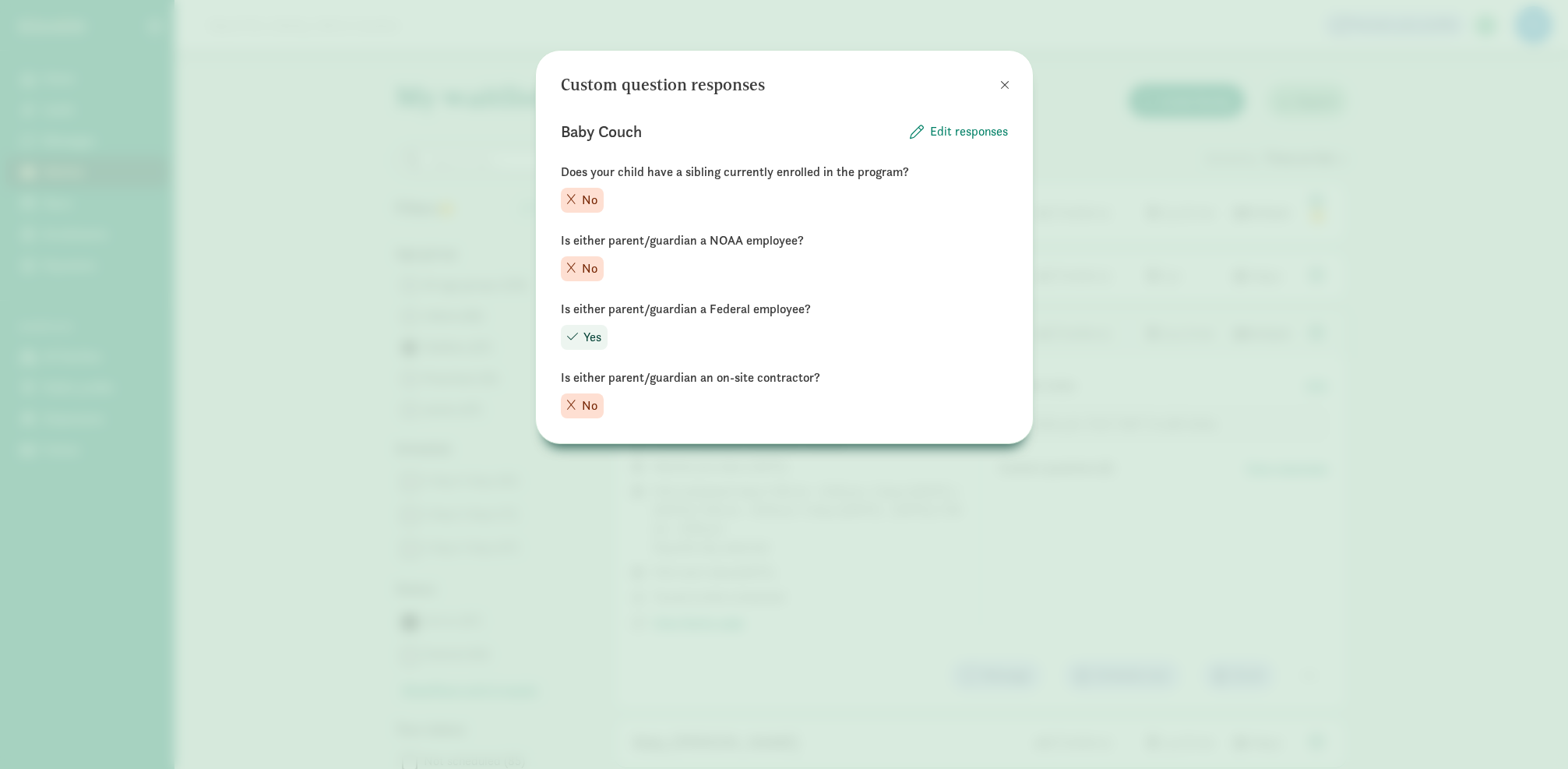
click at [1002, 82] on span at bounding box center [1005, 85] width 10 height 12
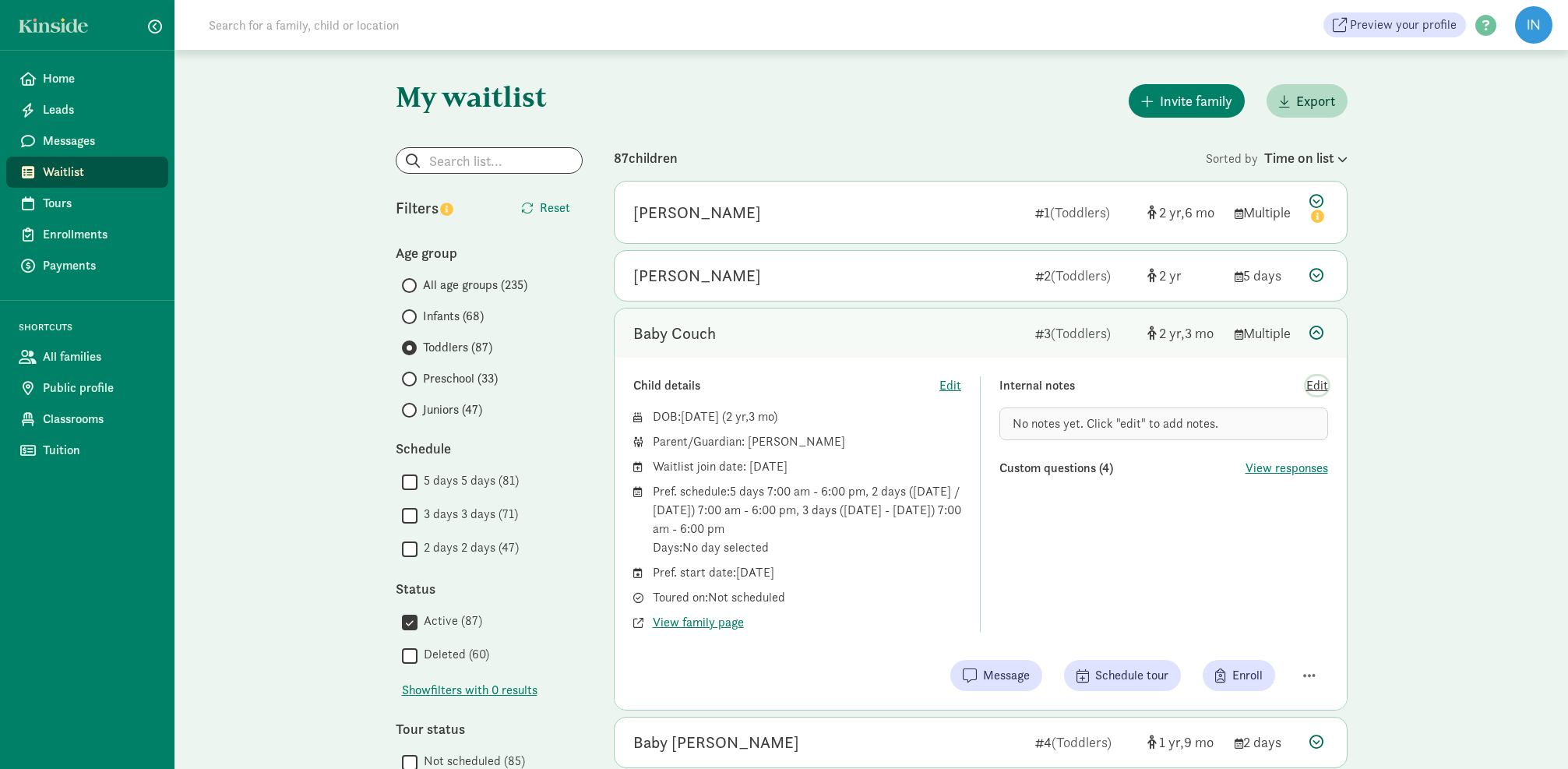
click at [1321, 387] on span "Edit" at bounding box center [1317, 385] width 22 height 19
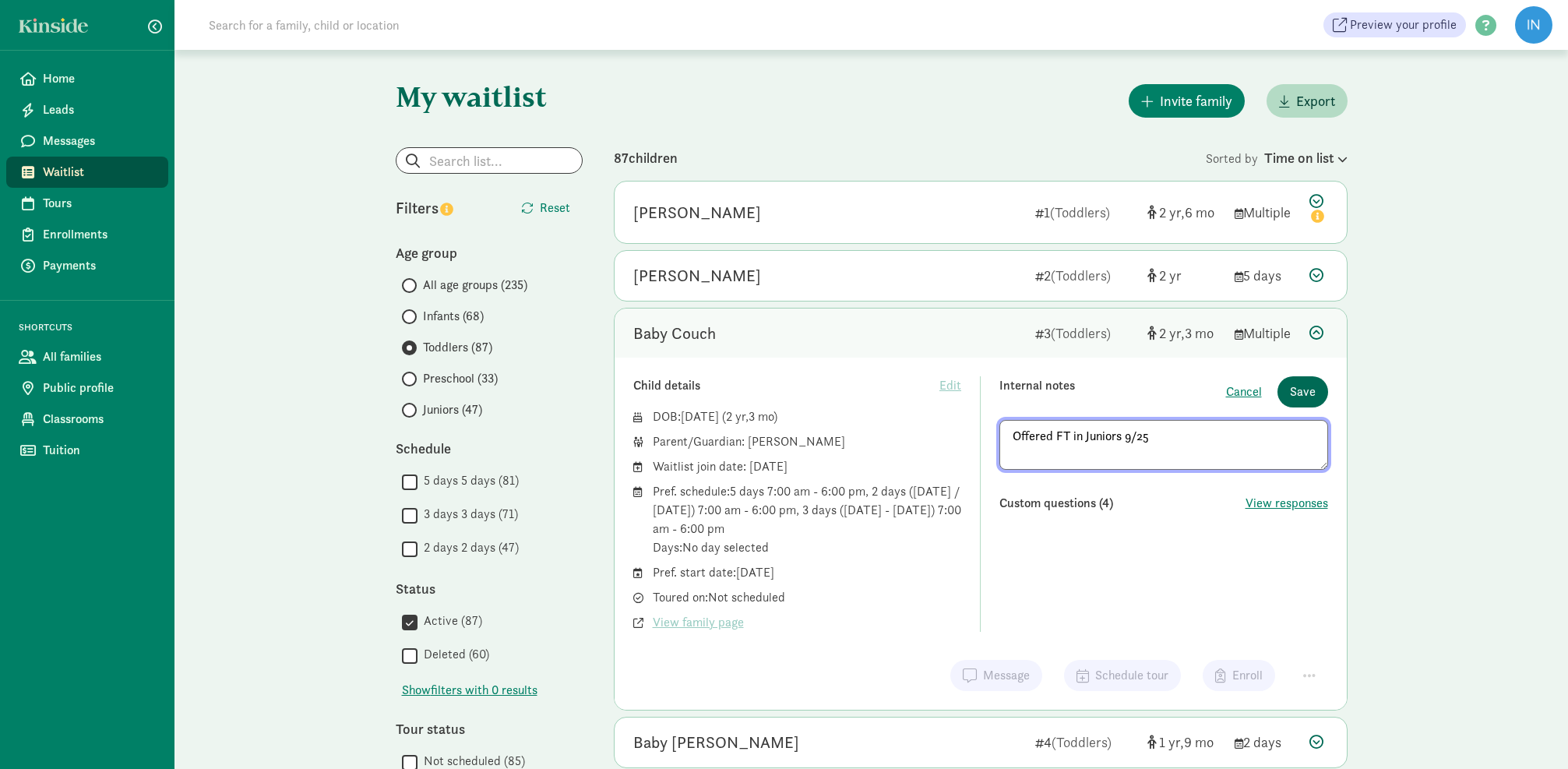
type textarea "Offered FT in Juniors 9/25"
click at [1309, 392] on span "Save" at bounding box center [1303, 392] width 26 height 19
drag, startPoint x: 896, startPoint y: 588, endPoint x: 888, endPoint y: 581, distance: 10.6
click at [896, 588] on div "Toured on: Not scheduled" at bounding box center [807, 597] width 309 height 19
drag, startPoint x: 1300, startPoint y: 392, endPoint x: 1286, endPoint y: 393, distance: 14.0
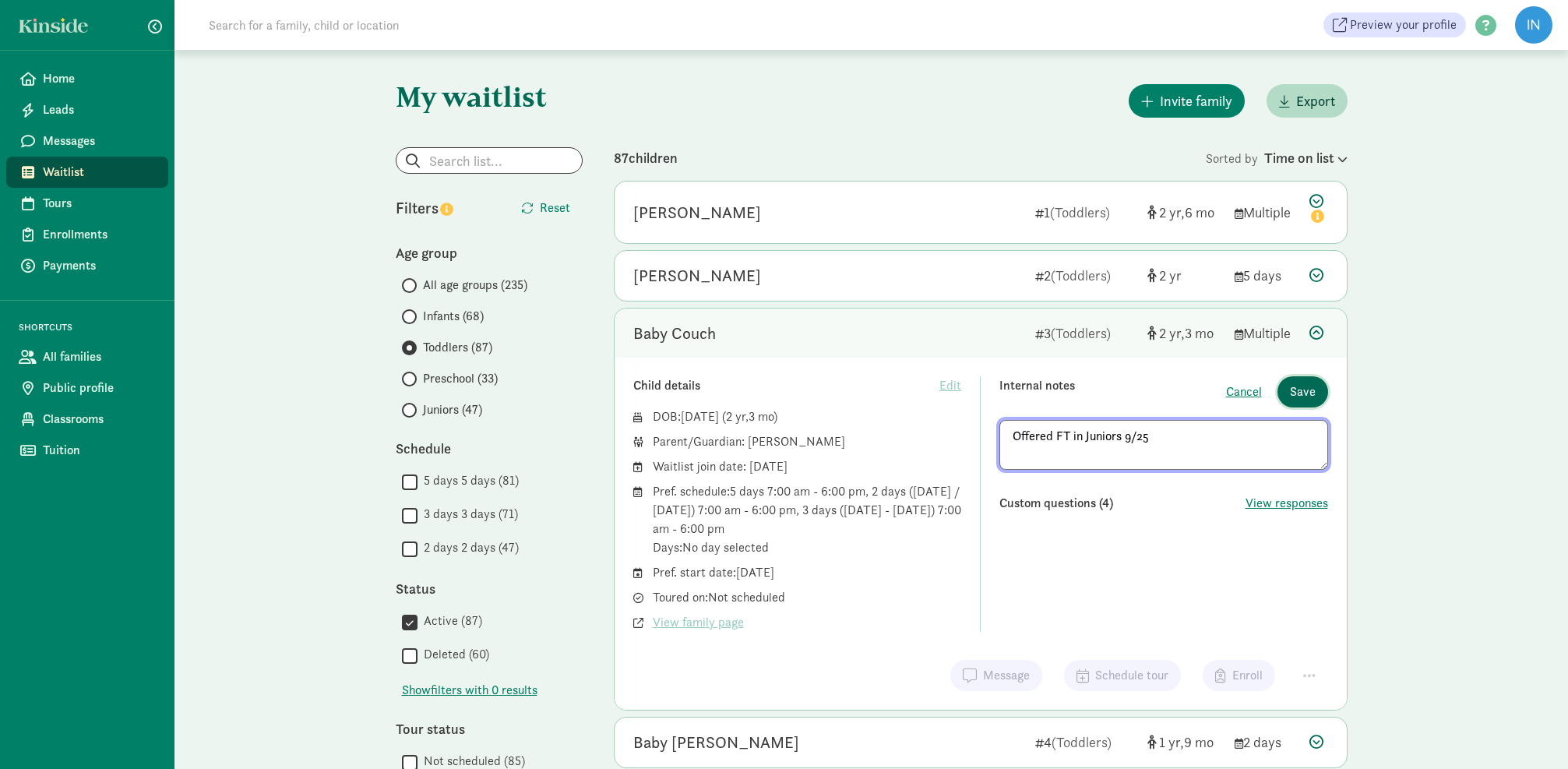
click at [1300, 392] on span "Save" at bounding box center [1303, 392] width 26 height 19
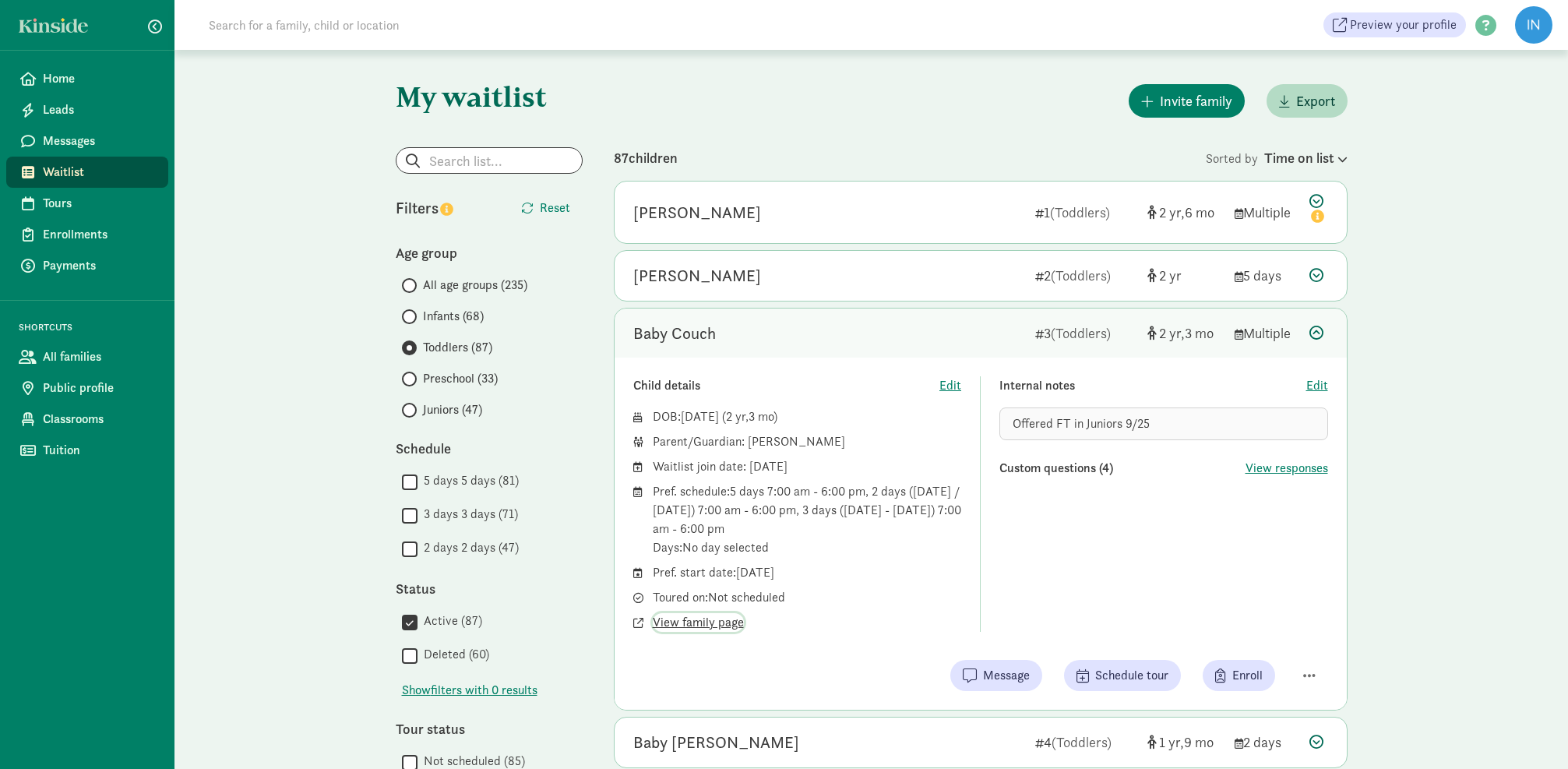
click at [716, 622] on span "View family page" at bounding box center [698, 622] width 91 height 19
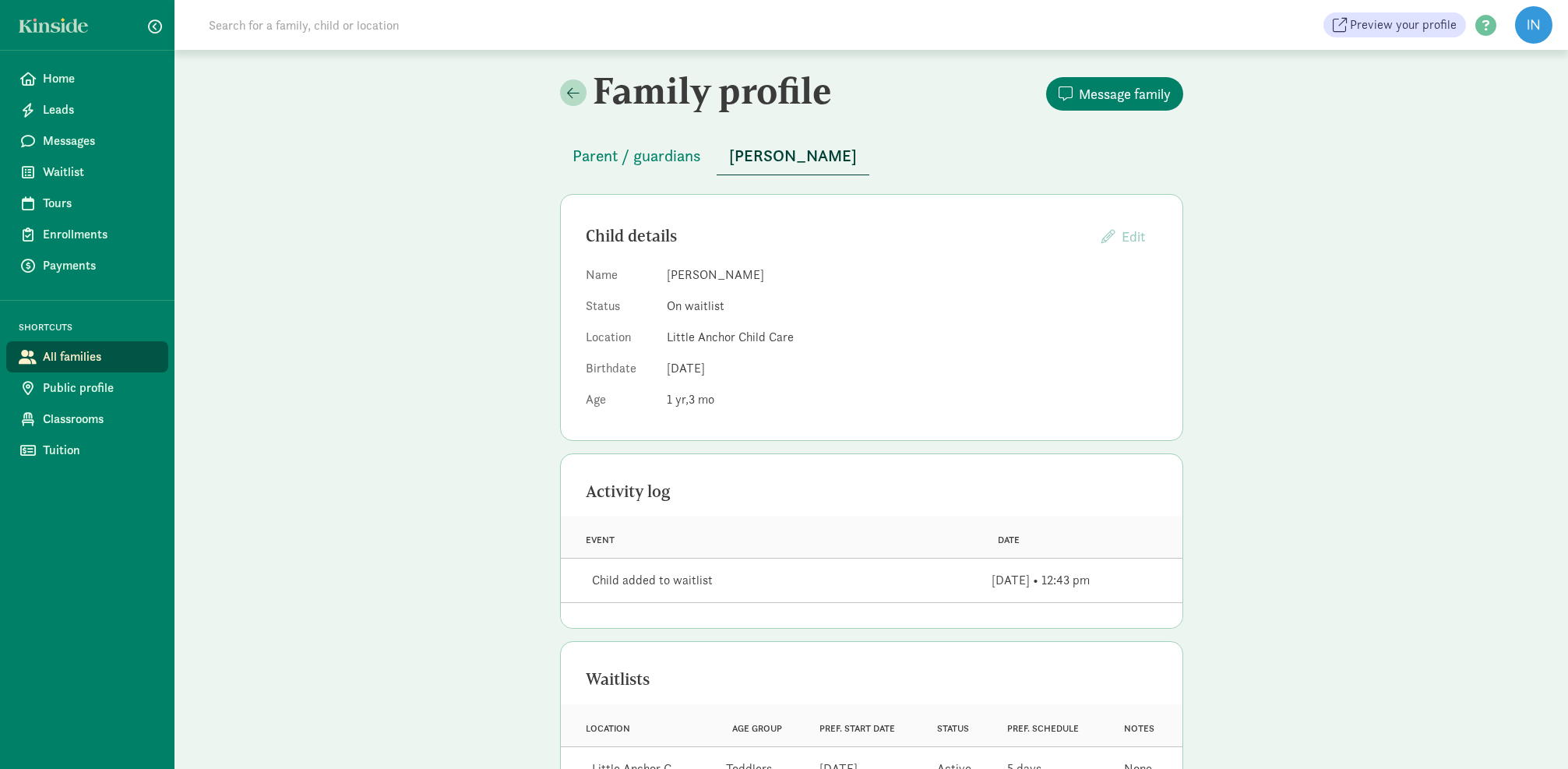
scroll to position [29, 0]
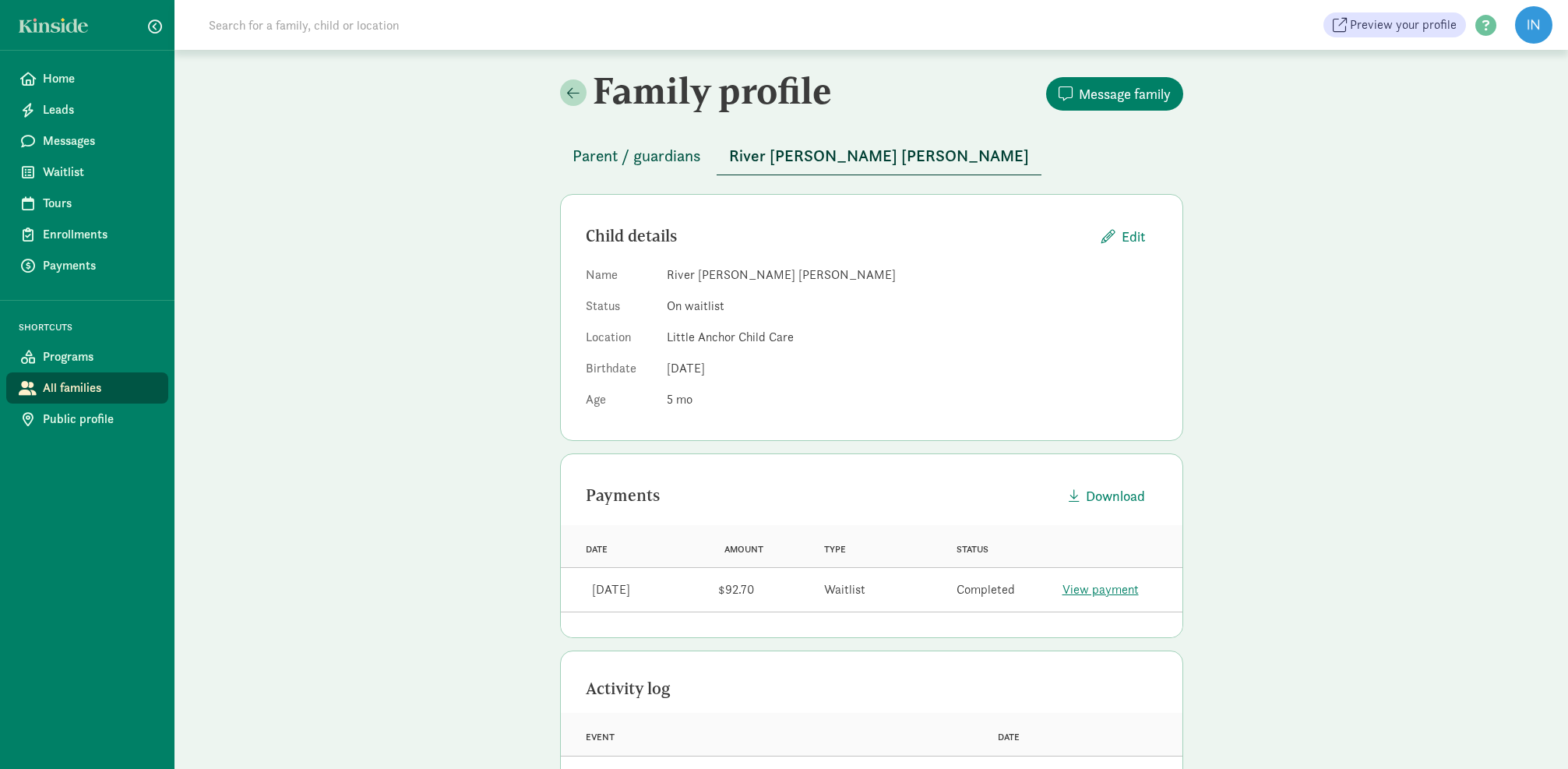
click at [639, 160] on span "Parent / guardians" at bounding box center [637, 156] width 129 height 25
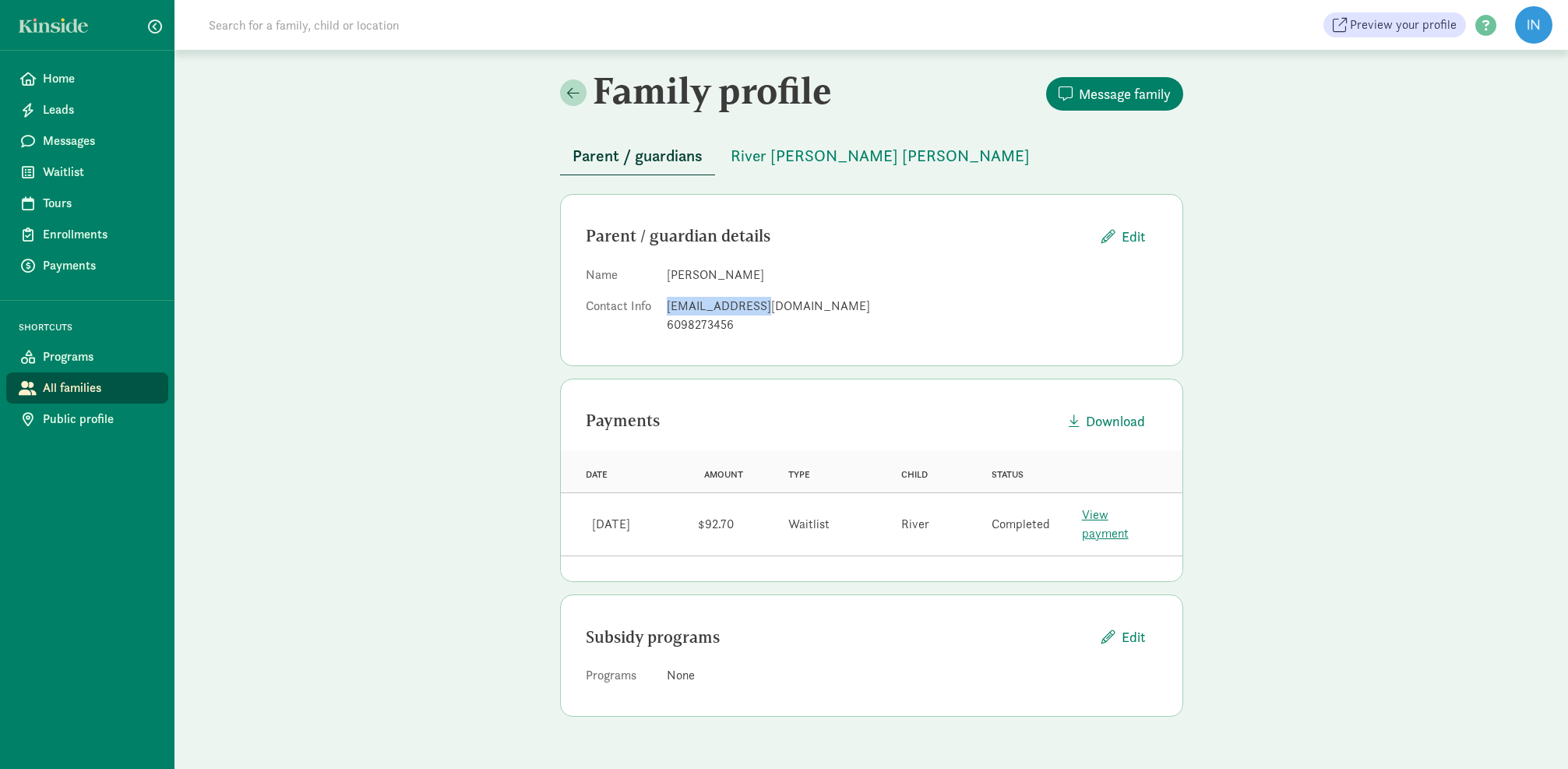
drag, startPoint x: 759, startPoint y: 305, endPoint x: 680, endPoint y: 308, distance: 79.1
click at [668, 306] on div "[EMAIL_ADDRESS][DOMAIN_NAME]" at bounding box center [912, 306] width 491 height 19
copy div "[EMAIL_ADDRESS][DOMAIN_NAME]"
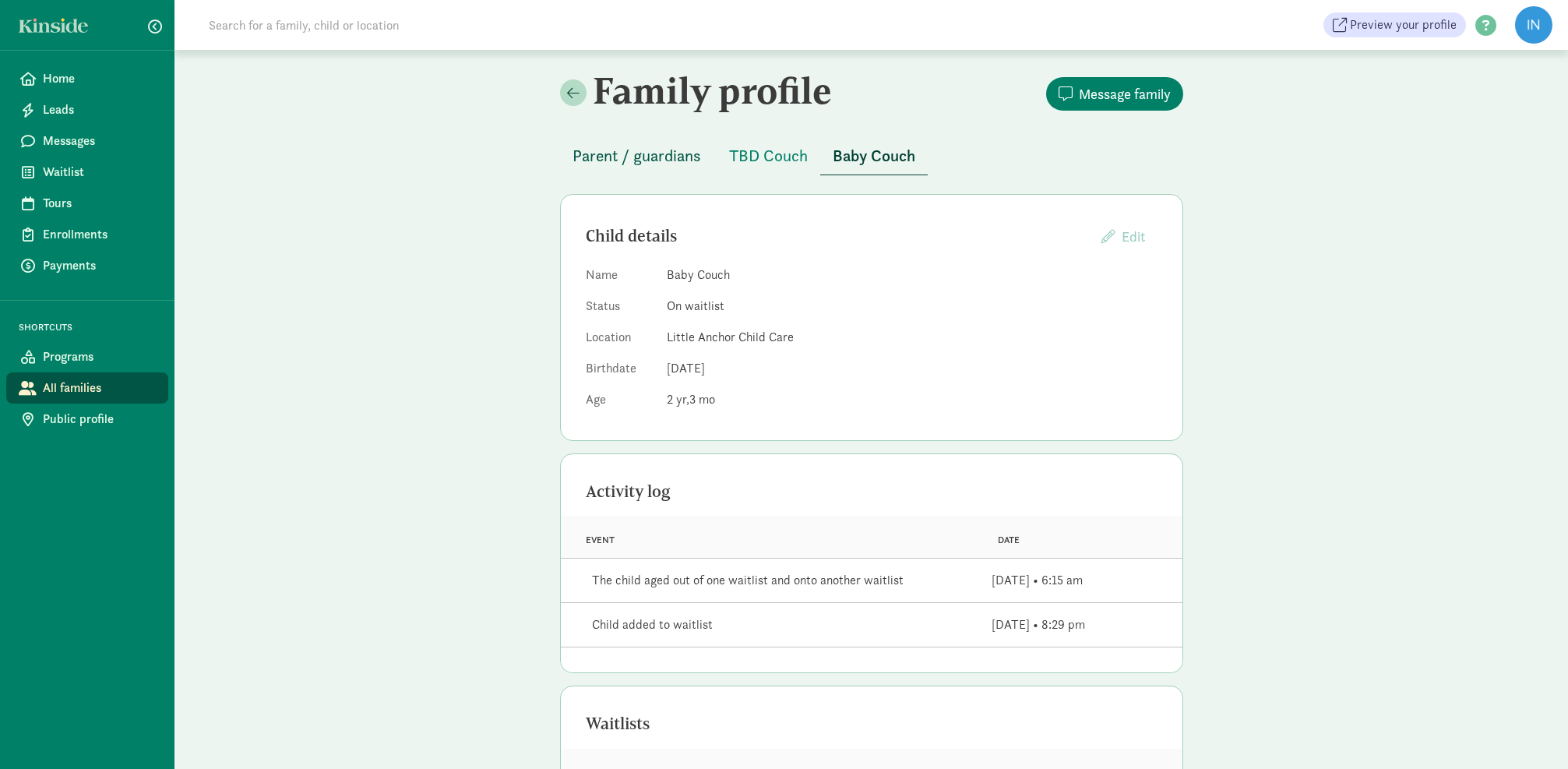
click at [659, 163] on span "Parent / guardians" at bounding box center [637, 156] width 129 height 25
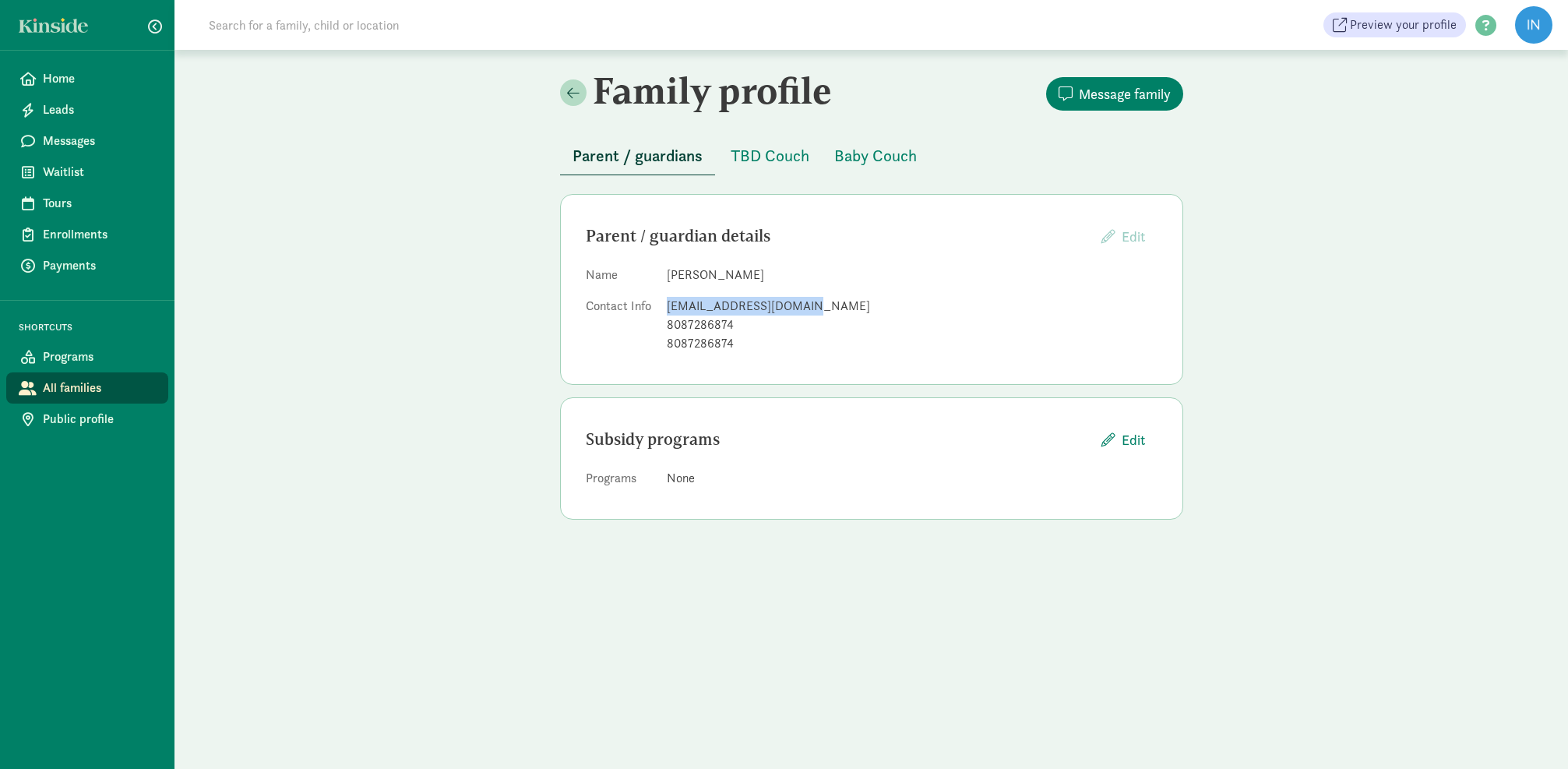
drag, startPoint x: 803, startPoint y: 306, endPoint x: 669, endPoint y: 306, distance: 134.0
click at [669, 306] on div "akcouchemail@gmail.com" at bounding box center [912, 306] width 491 height 19
copy div "akcouchemail@gmail.com"
